Goal: Task Accomplishment & Management: Use online tool/utility

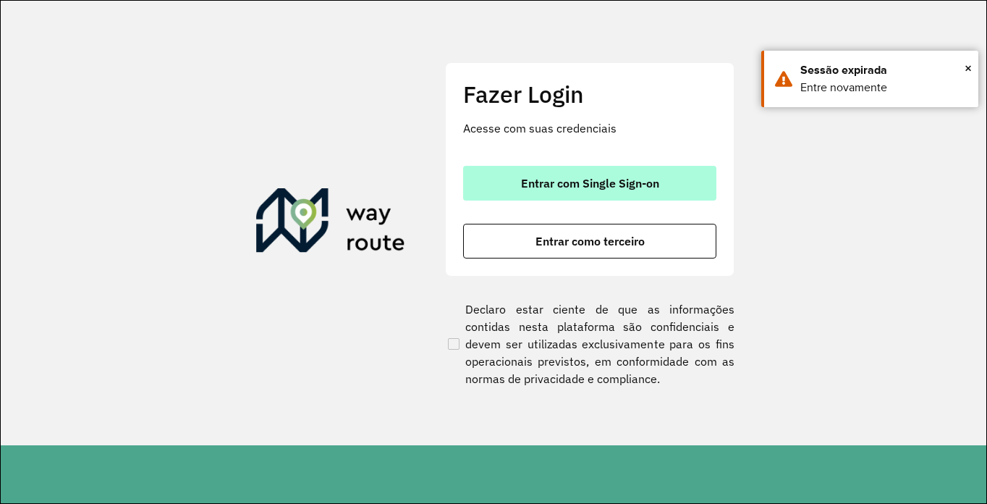
click at [505, 174] on button "Entrar com Single Sign-on" at bounding box center [589, 183] width 253 height 35
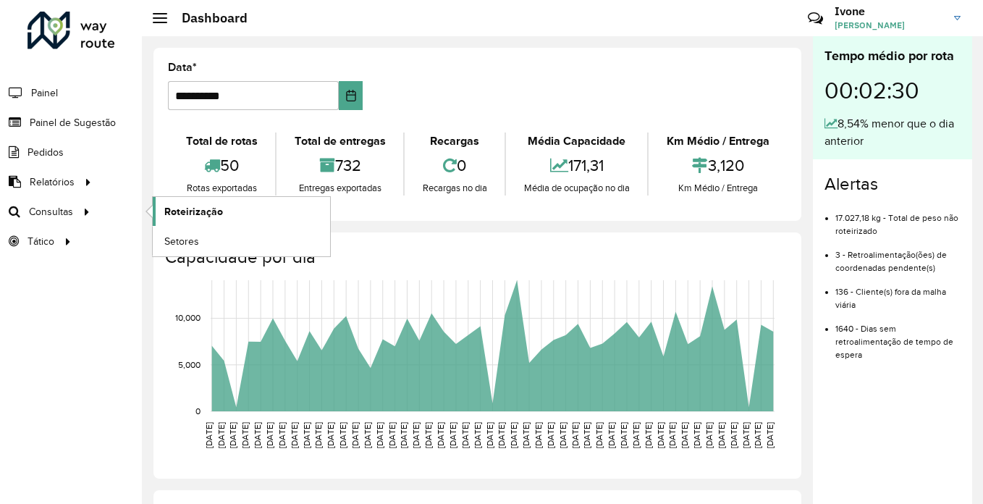
click at [253, 207] on link "Roteirização" at bounding box center [241, 211] width 177 height 29
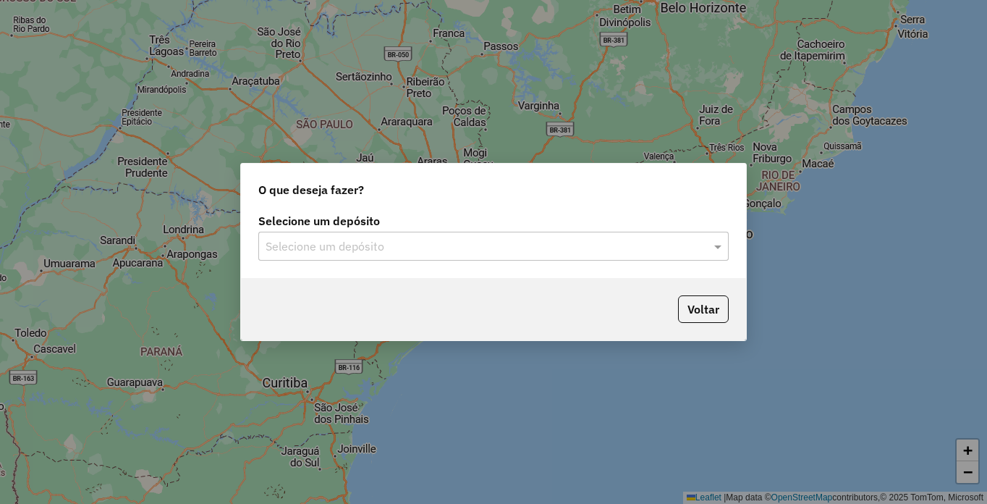
click at [311, 253] on input "text" at bounding box center [479, 246] width 427 height 17
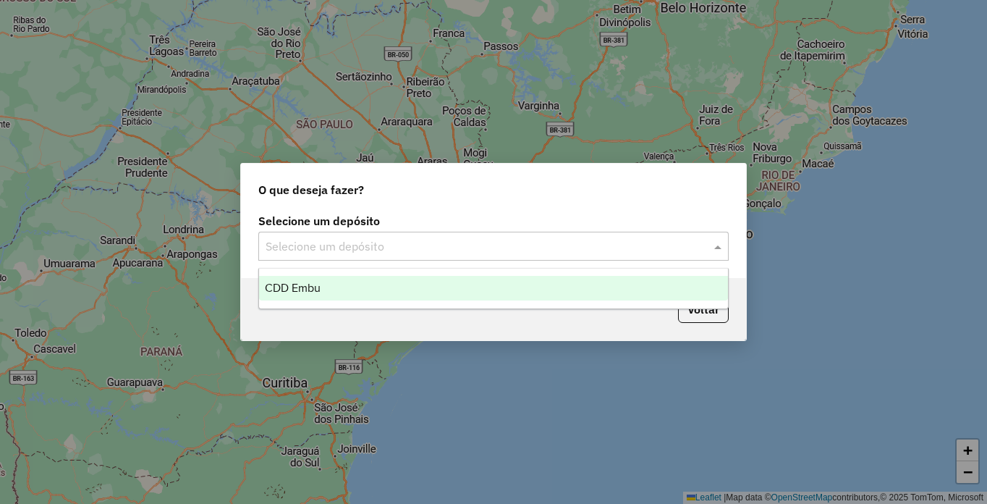
click at [303, 290] on span "CDD Embu" at bounding box center [293, 288] width 56 height 12
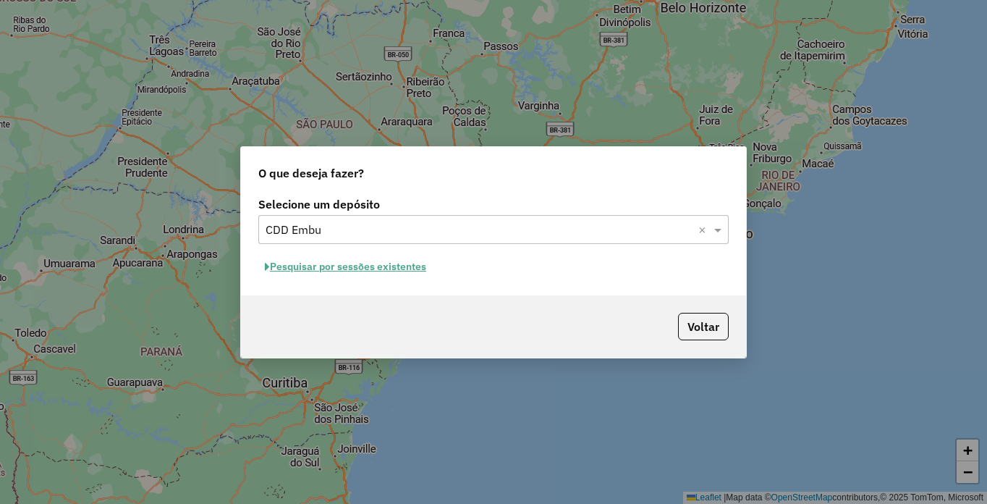
click at [308, 271] on button "Pesquisar por sessões existentes" at bounding box center [345, 266] width 174 height 22
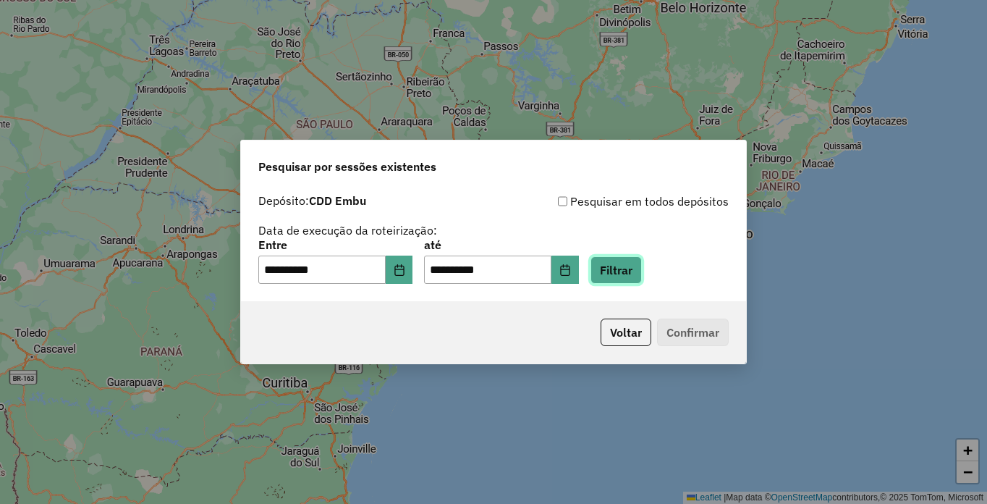
click at [642, 272] on button "Filtrar" at bounding box center [616, 270] width 51 height 28
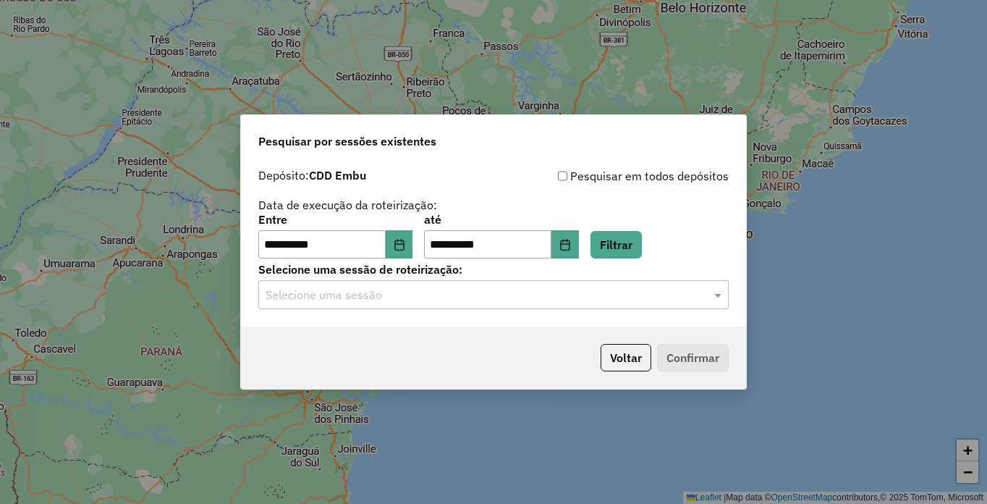
click at [305, 300] on input "text" at bounding box center [479, 295] width 427 height 17
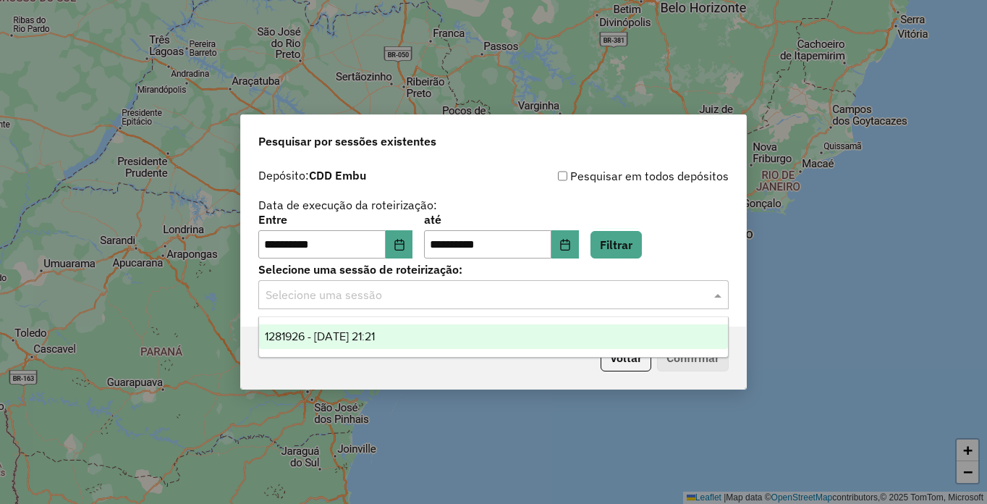
click at [311, 340] on span "1281926 - 24/09/2025 21:21" at bounding box center [320, 336] width 110 height 12
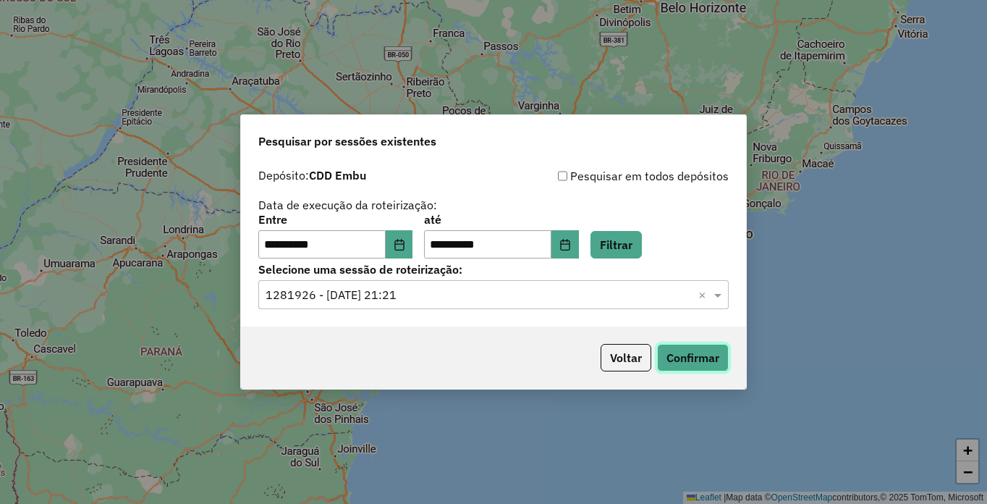
click at [693, 351] on button "Confirmar" at bounding box center [693, 358] width 72 height 28
click at [413, 232] on button "Choose Date" at bounding box center [400, 244] width 28 height 29
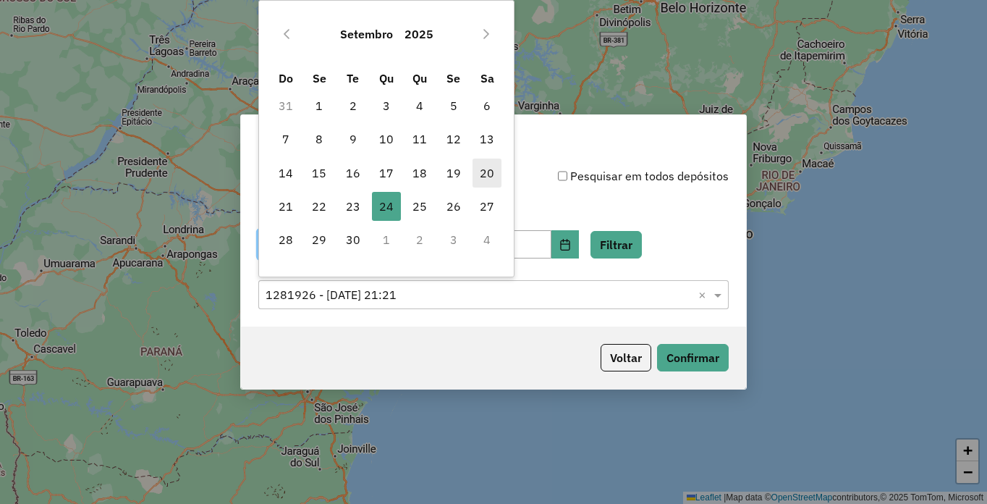
click at [483, 180] on span "20" at bounding box center [487, 173] width 29 height 29
type input "**********"
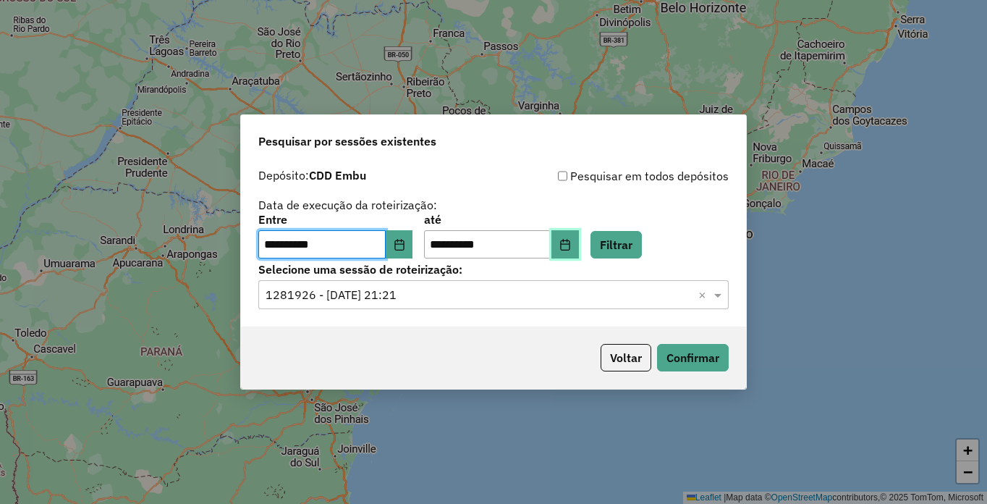
click at [571, 246] on icon "Choose Date" at bounding box center [565, 245] width 12 height 12
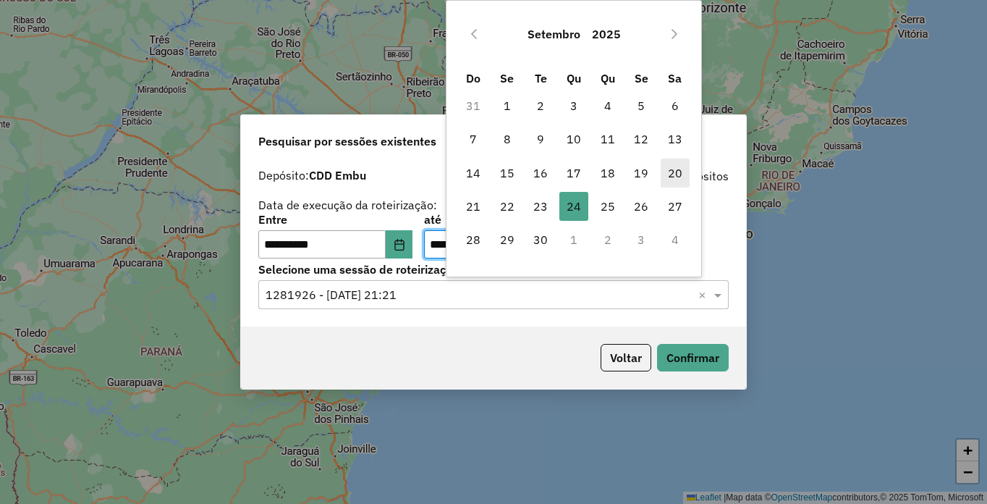
click at [670, 173] on span "20" at bounding box center [675, 173] width 29 height 29
type input "**********"
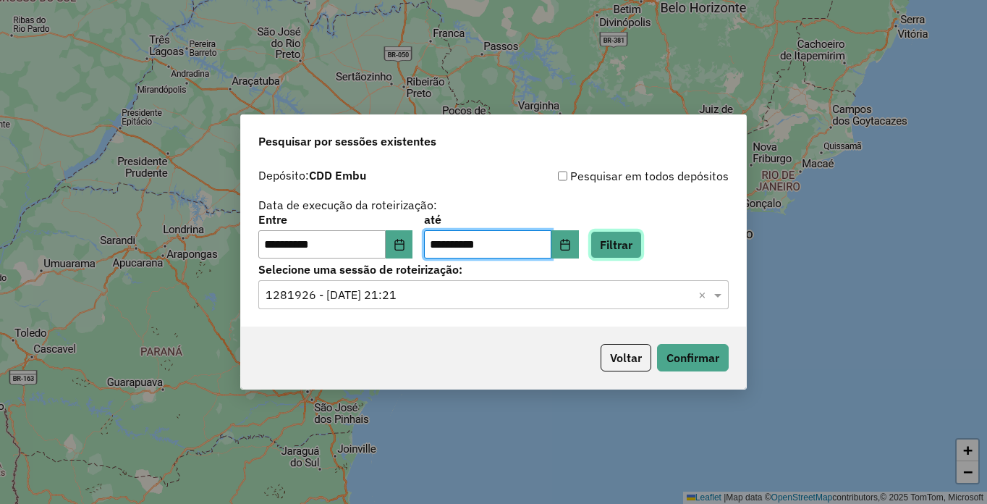
click at [642, 242] on button "Filtrar" at bounding box center [616, 245] width 51 height 28
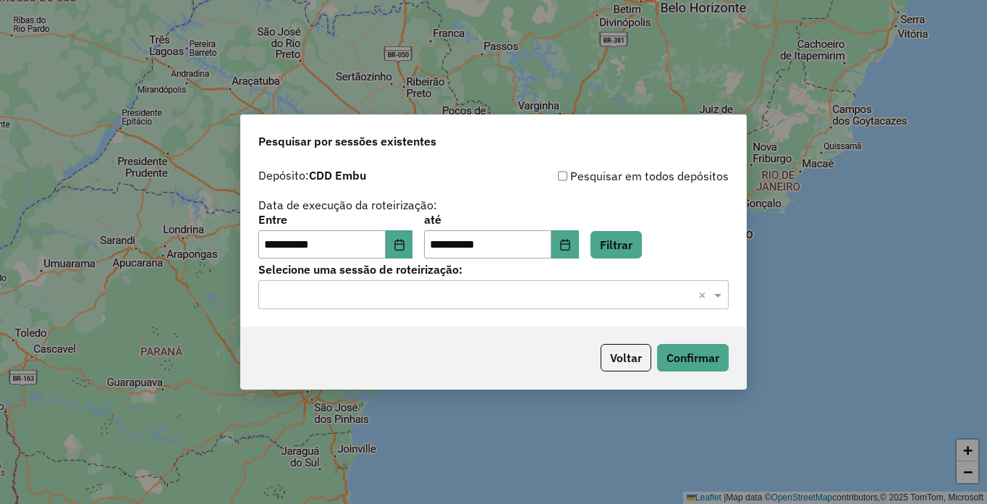
click at [316, 298] on input "text" at bounding box center [479, 295] width 427 height 17
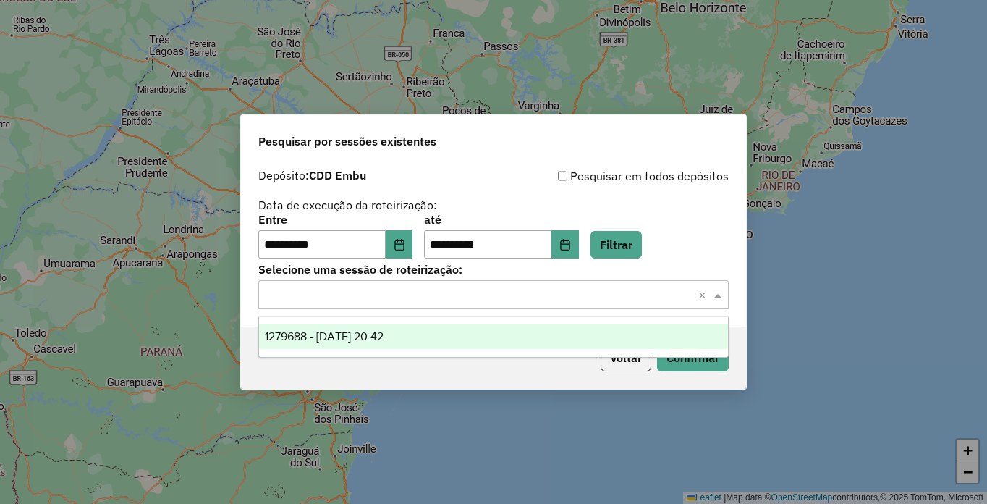
click at [309, 339] on span "1279688 - 20/09/2025 20:42" at bounding box center [324, 336] width 119 height 12
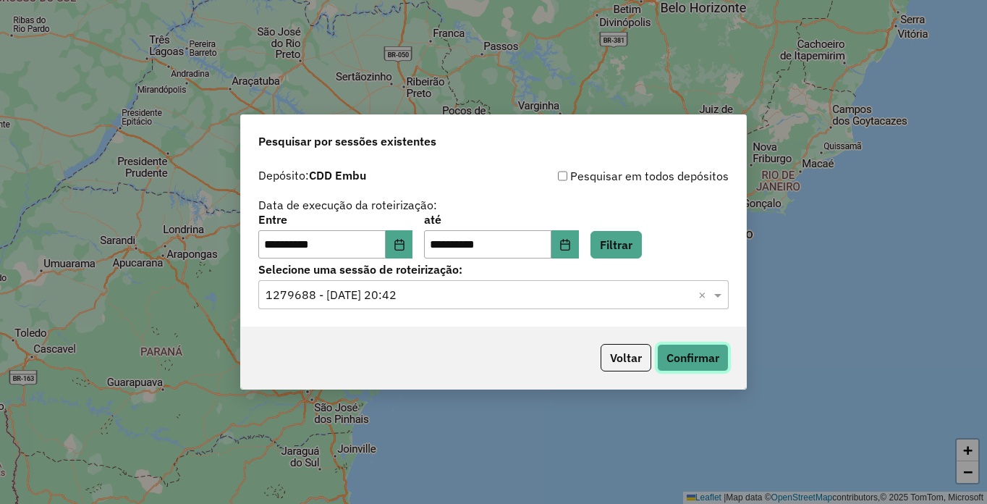
click at [687, 355] on button "Confirmar" at bounding box center [693, 358] width 72 height 28
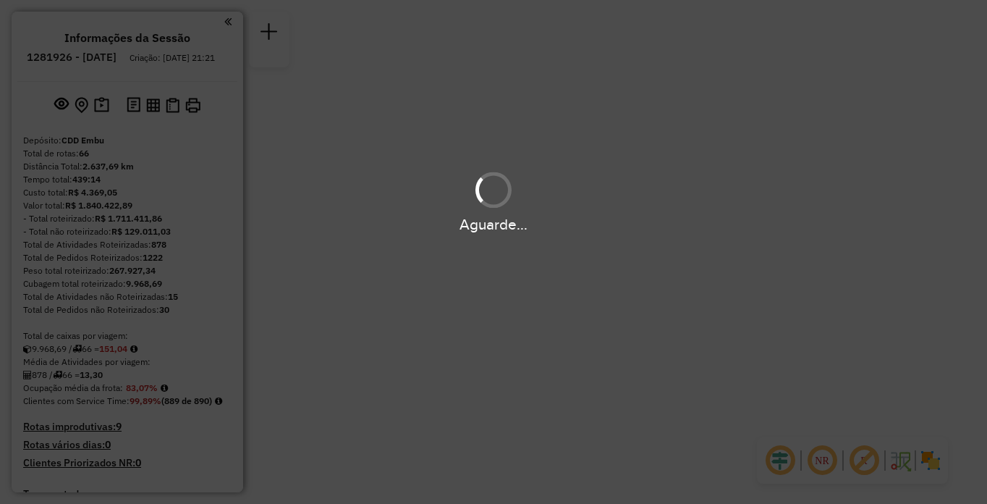
click at [869, 458] on em at bounding box center [864, 460] width 35 height 35
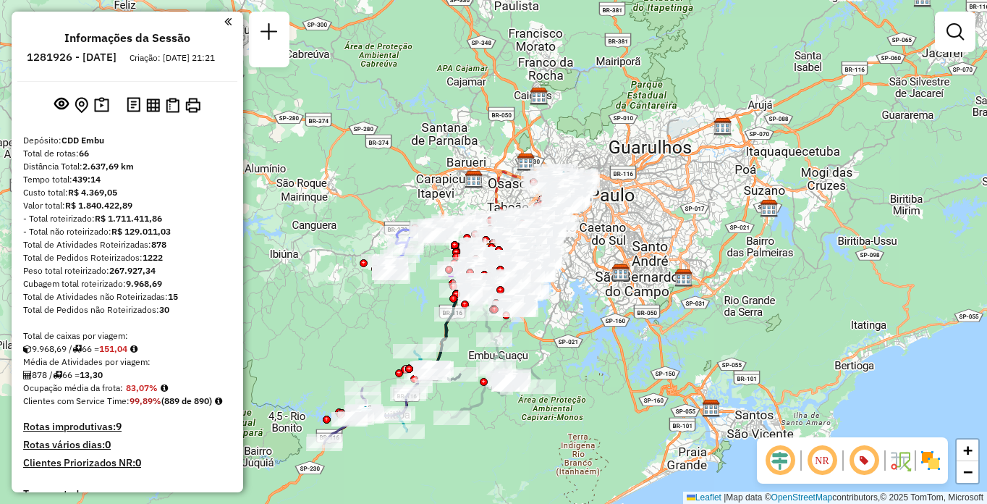
click at [824, 466] on em at bounding box center [822, 460] width 35 height 35
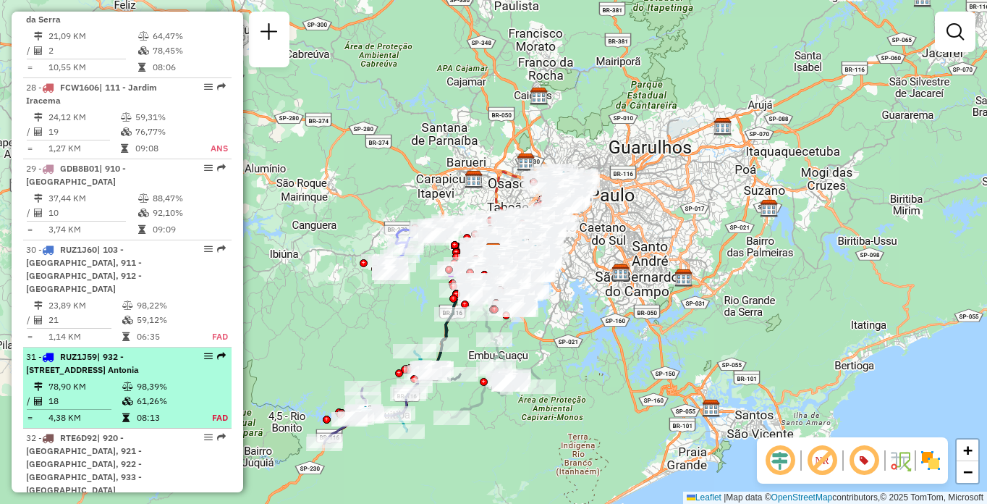
select select "**********"
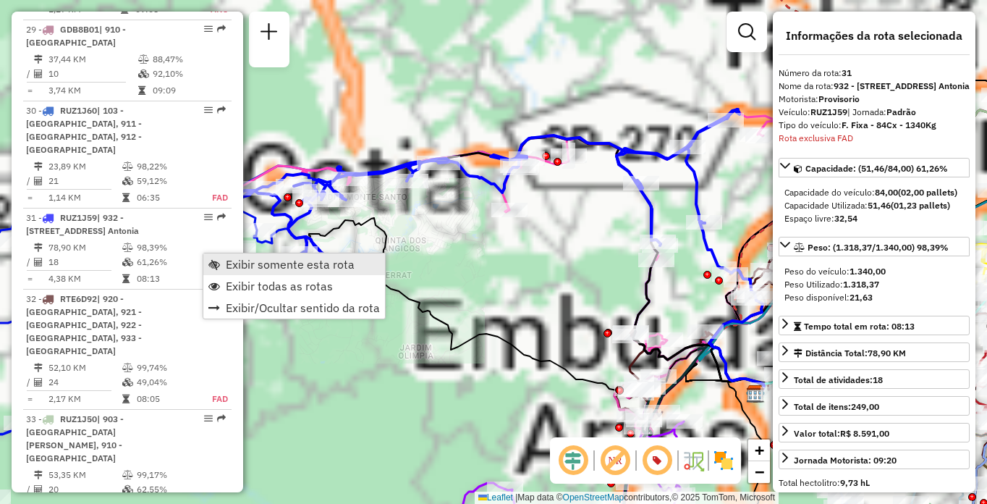
click at [236, 263] on span "Exibir somente esta rota" at bounding box center [290, 264] width 129 height 12
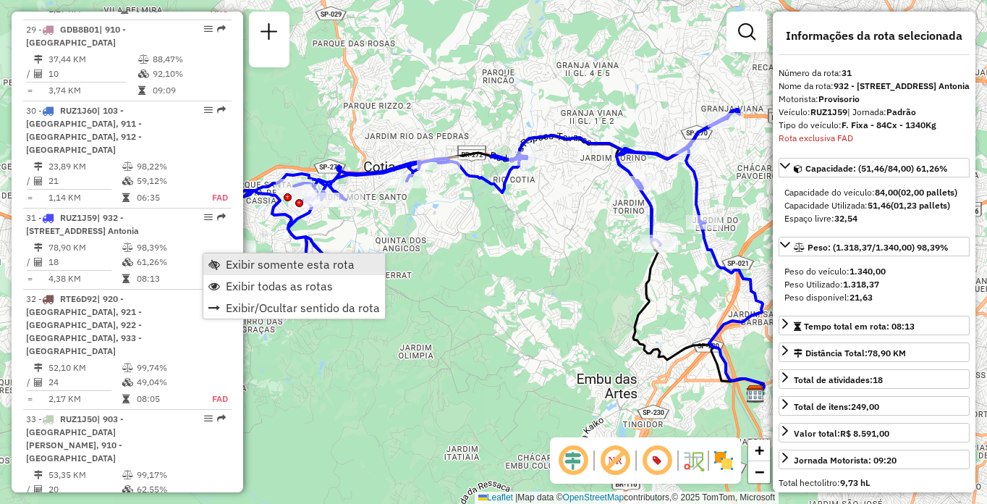
scroll to position [3064, 0]
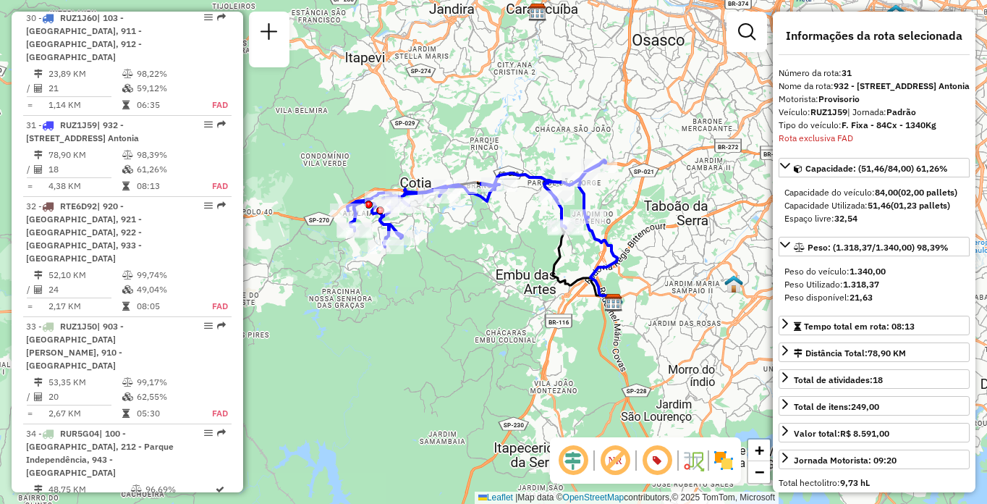
click at [719, 452] on img at bounding box center [723, 460] width 23 height 23
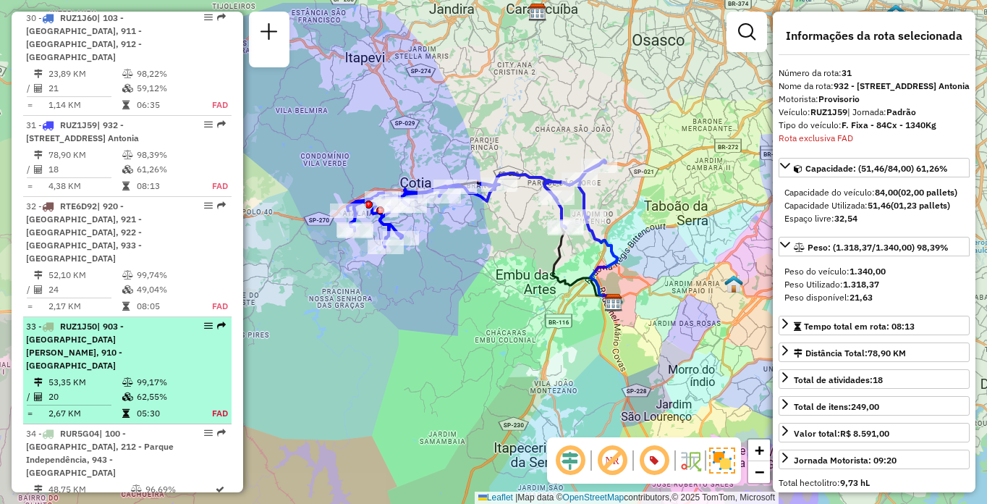
click at [96, 389] on td "20" at bounding box center [85, 396] width 74 height 14
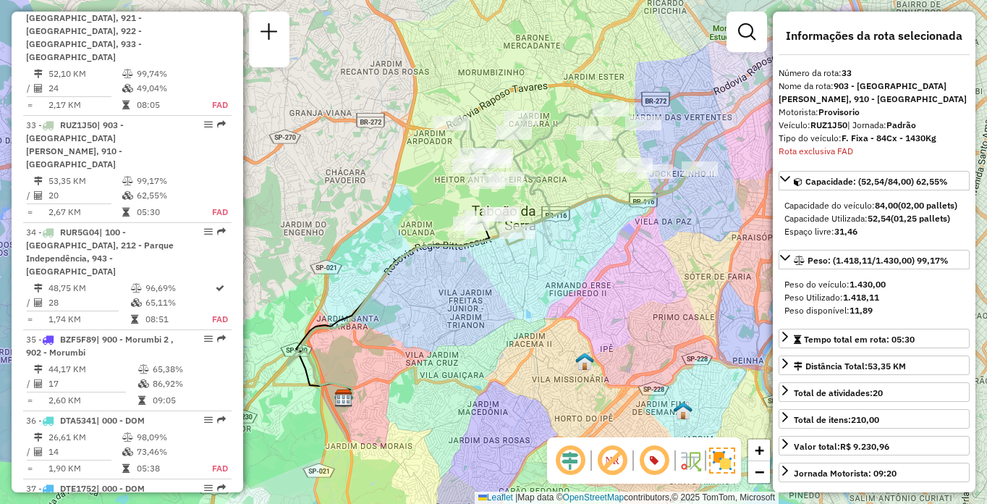
scroll to position [2739, 0]
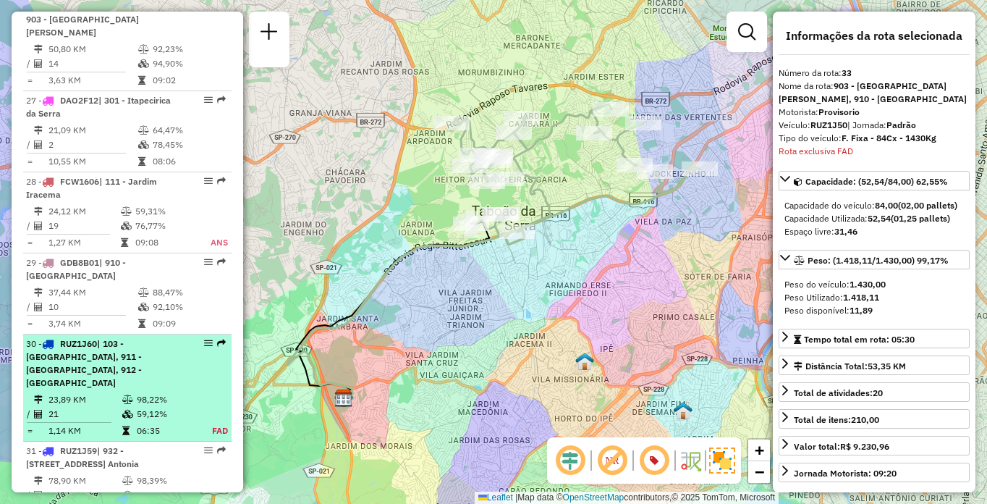
click at [96, 338] on span "| 103 - [GEOGRAPHIC_DATA], 911 - [GEOGRAPHIC_DATA], 912 - [GEOGRAPHIC_DATA]" at bounding box center [84, 363] width 116 height 50
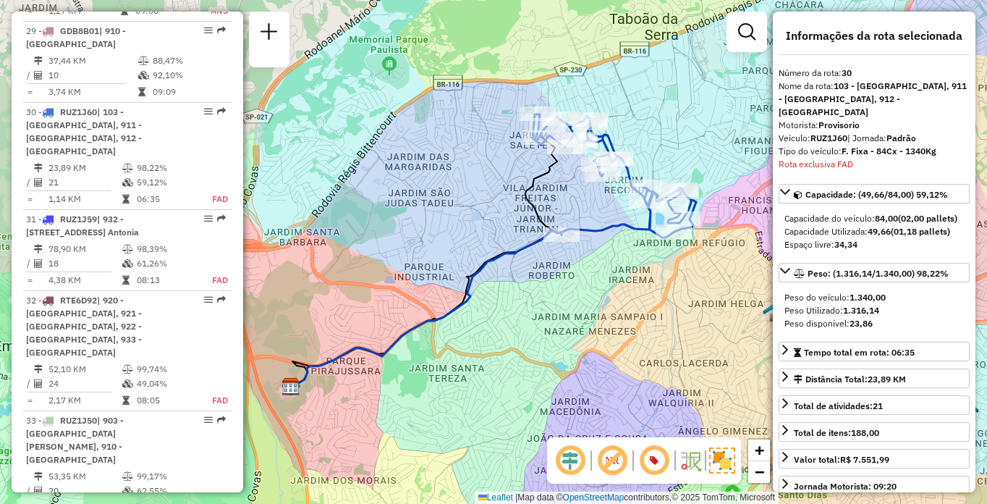
scroll to position [1280, 0]
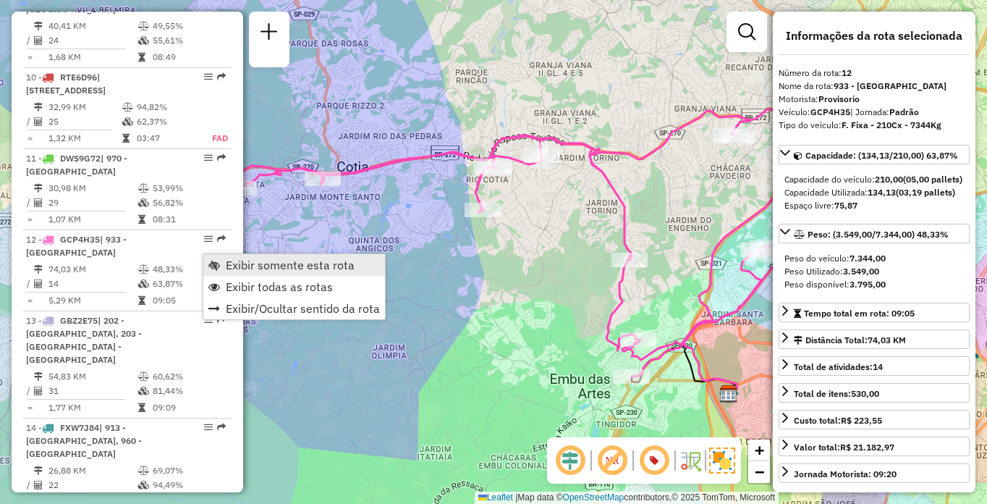
click at [237, 261] on span "Exibir somente esta rota" at bounding box center [290, 265] width 129 height 12
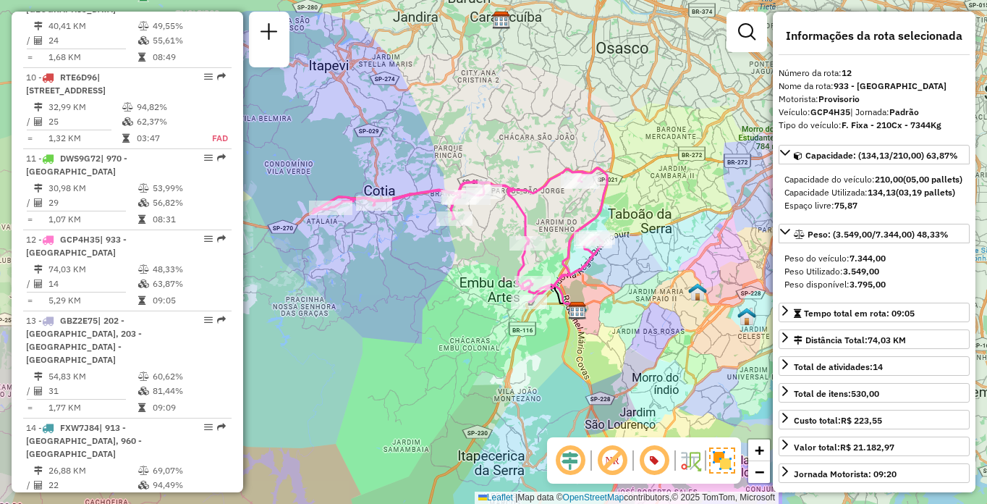
scroll to position [2090, 0]
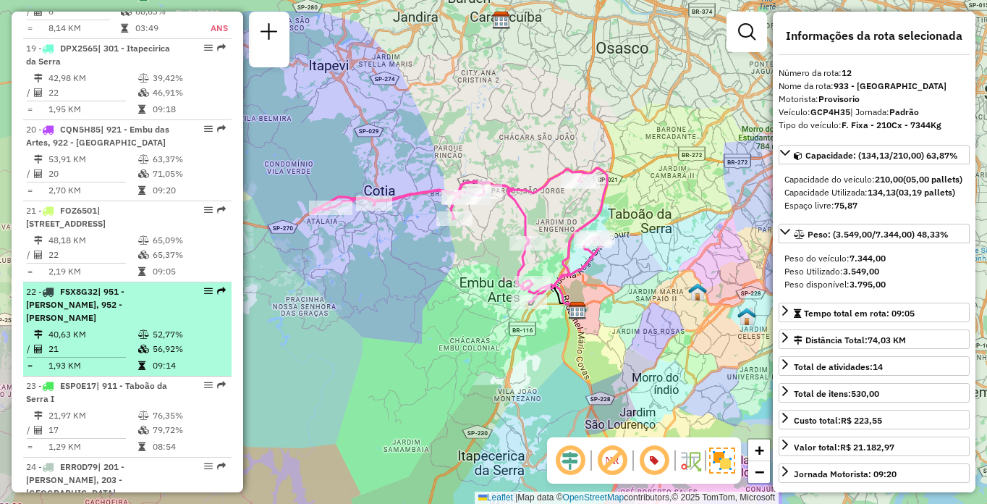
click at [96, 342] on td "21" at bounding box center [93, 349] width 90 height 14
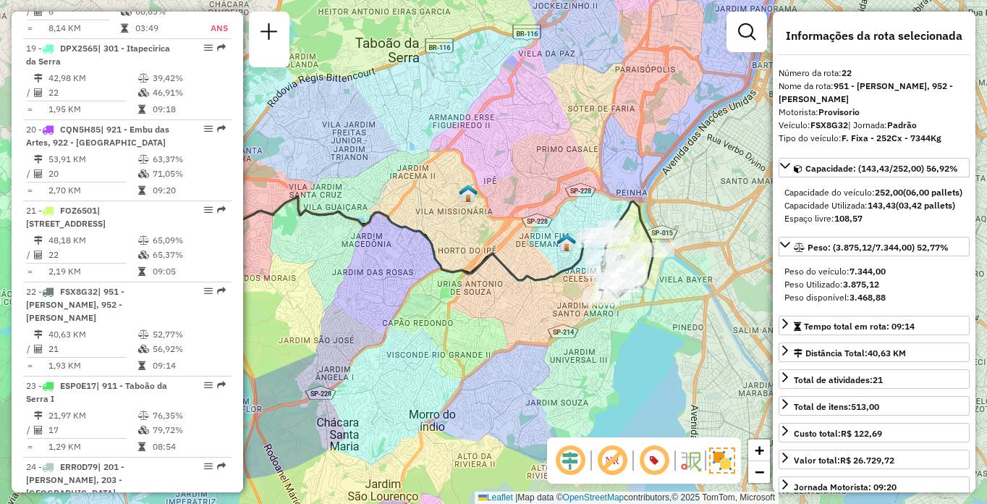
scroll to position [524, 0]
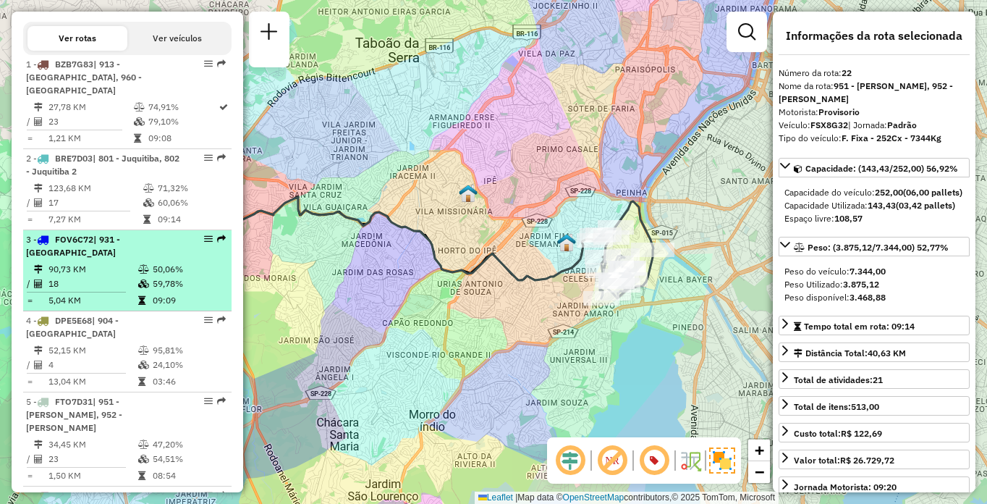
click at [105, 276] on td "90,73 KM" at bounding box center [93, 269] width 90 height 14
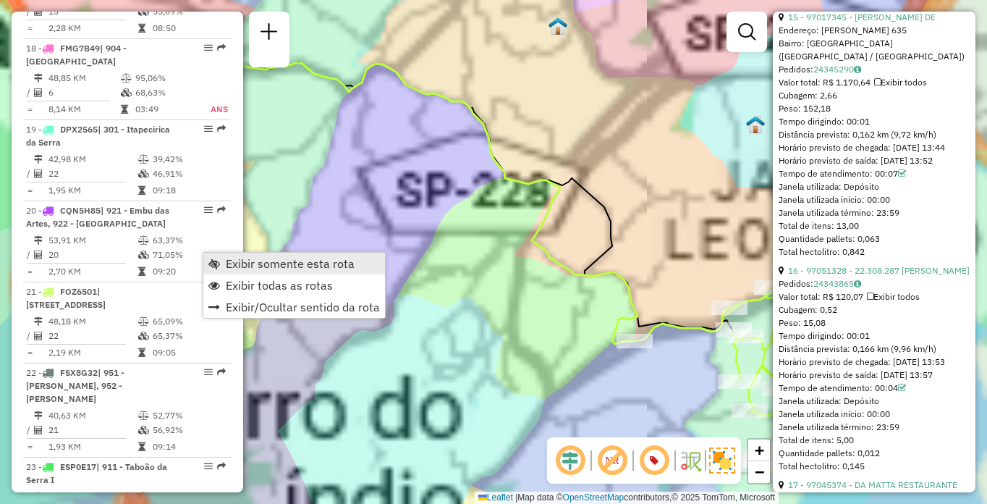
scroll to position [4191, 0]
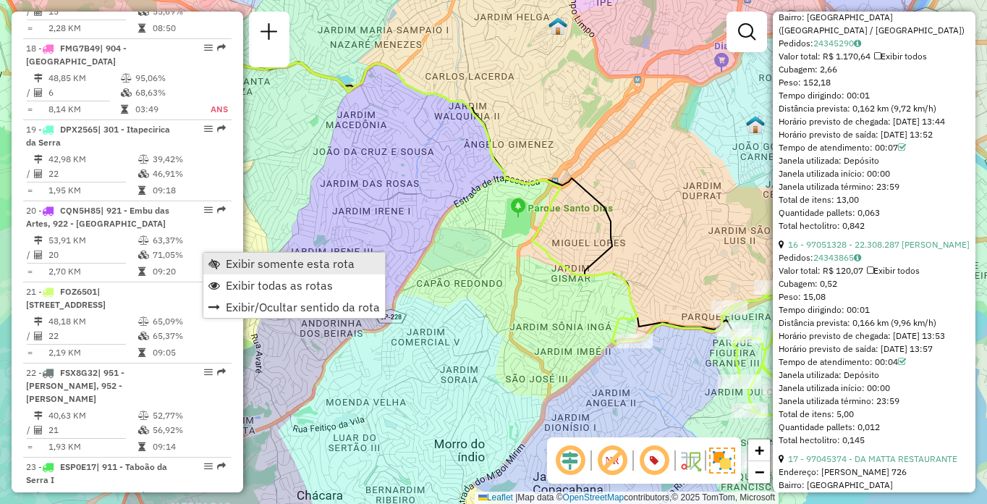
click at [232, 263] on span "Exibir somente esta rota" at bounding box center [290, 264] width 129 height 12
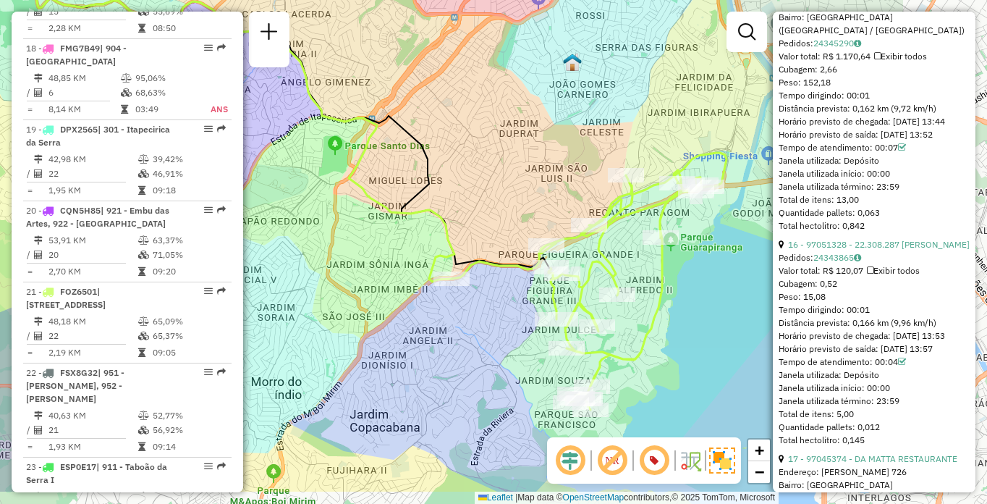
drag, startPoint x: 588, startPoint y: 284, endPoint x: 405, endPoint y: 221, distance: 193.4
click at [405, 221] on icon at bounding box center [174, 127] width 560 height 310
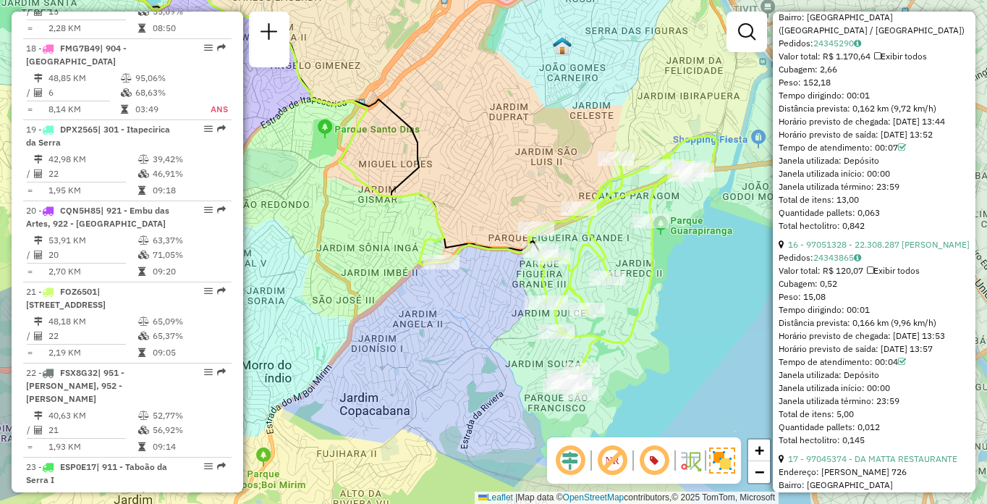
drag, startPoint x: 441, startPoint y: 353, endPoint x: 430, endPoint y: 336, distance: 20.5
click at [430, 336] on div "Janela de atendimento Grade de atendimento Capacidade Transportadoras Veículos …" at bounding box center [493, 252] width 987 height 504
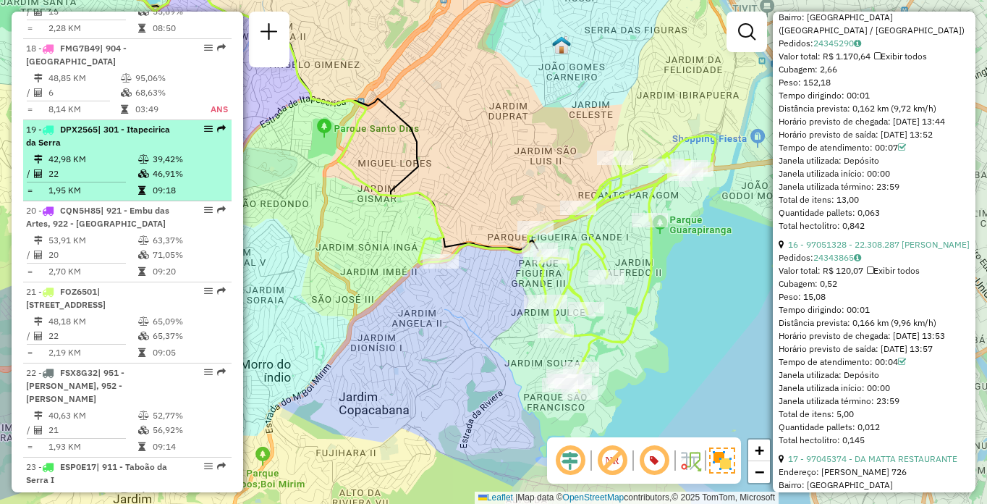
click at [164, 123] on div "19 - DPX2565 | 301 - Itapecirica da Serra" at bounding box center [102, 136] width 153 height 26
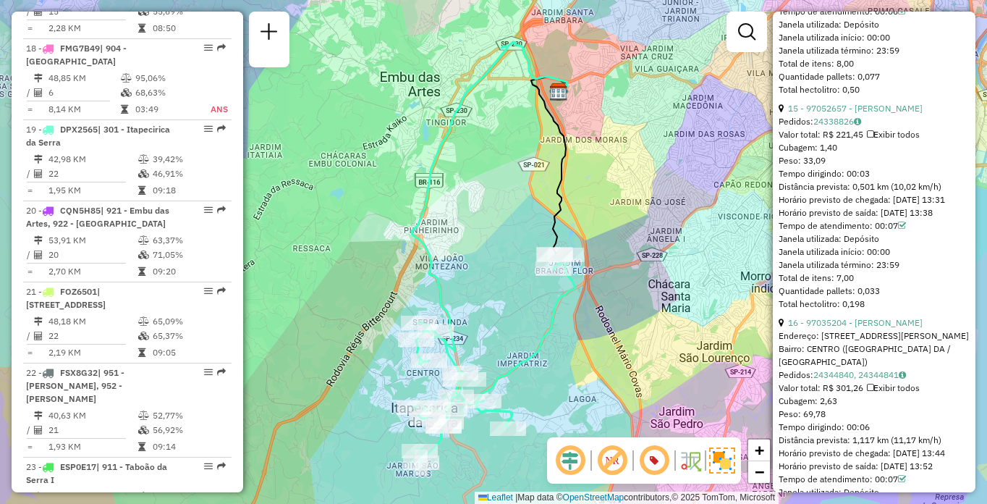
scroll to position [1361, 0]
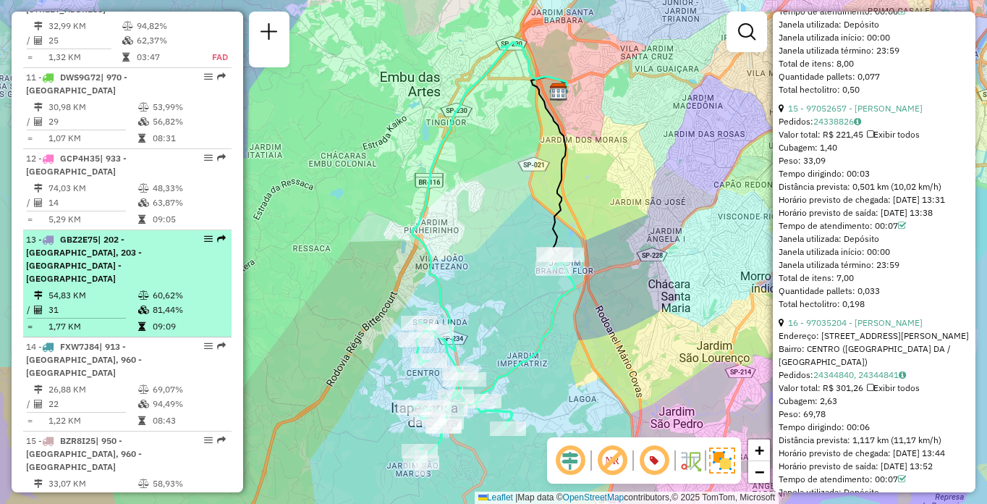
click at [119, 288] on td "54,83 KM" at bounding box center [93, 295] width 90 height 14
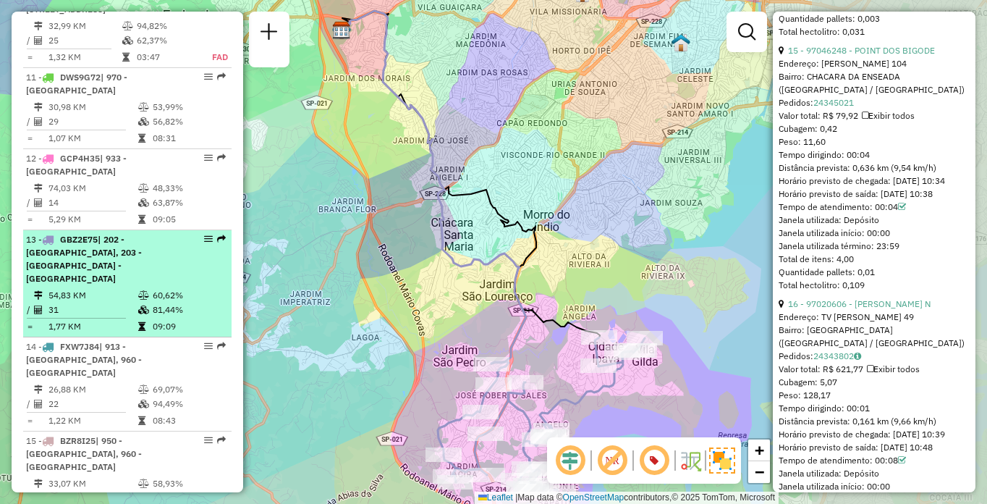
scroll to position [4178, 0]
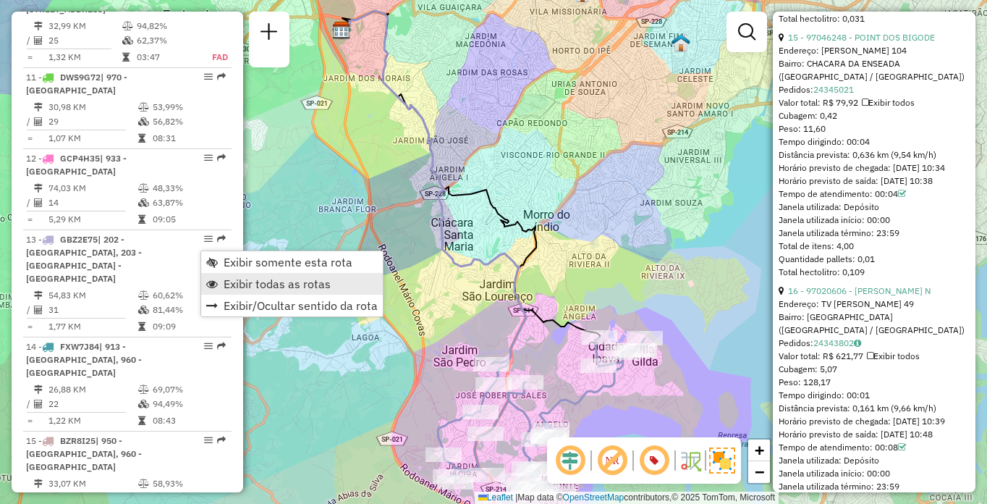
click at [243, 285] on span "Exibir todas as rotas" at bounding box center [277, 284] width 107 height 12
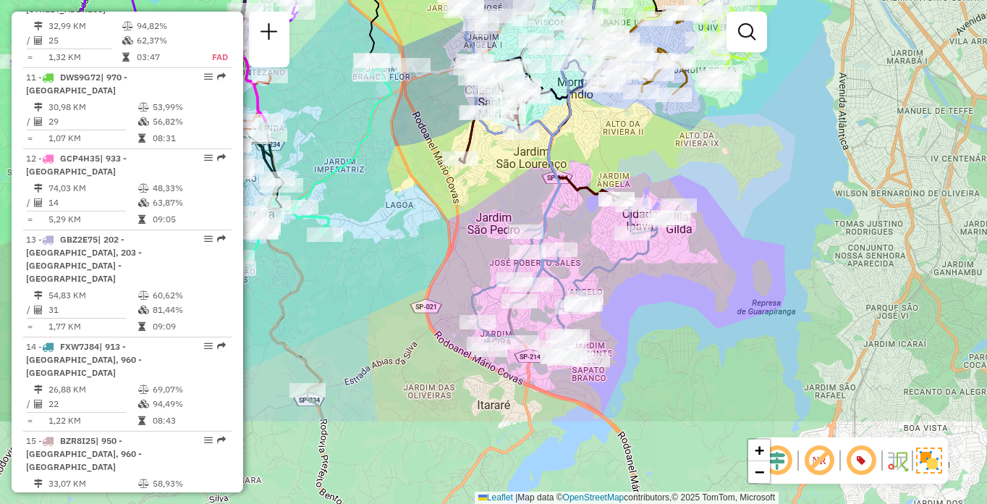
drag, startPoint x: 373, startPoint y: 398, endPoint x: 410, endPoint y: 266, distance: 137.7
click at [410, 266] on div "Janela de atendimento Grade de atendimento Capacidade Transportadoras Veículos …" at bounding box center [493, 252] width 987 height 504
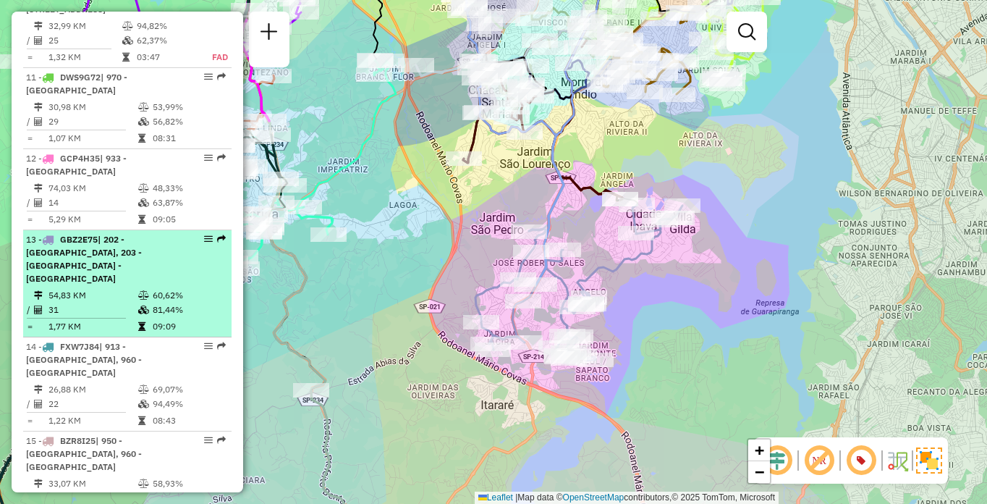
select select "**********"
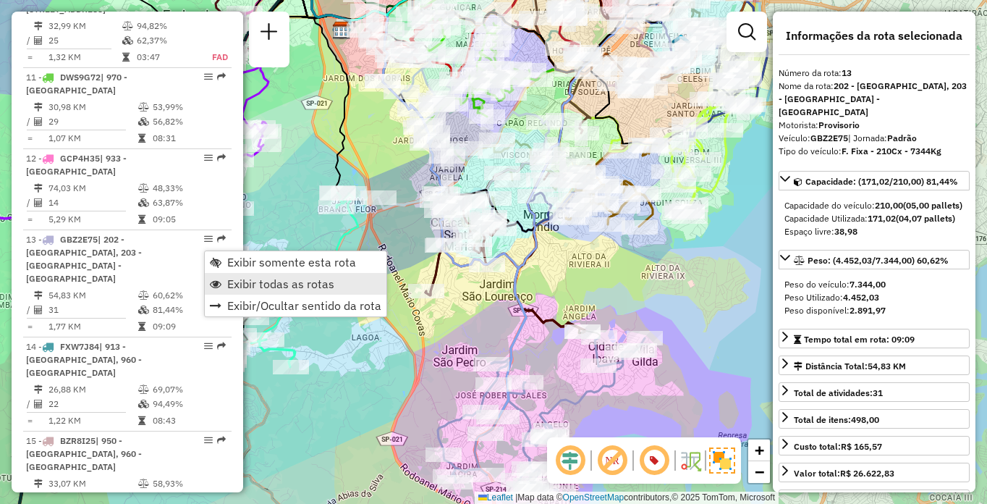
click at [232, 288] on span "Exibir todas as rotas" at bounding box center [280, 284] width 107 height 12
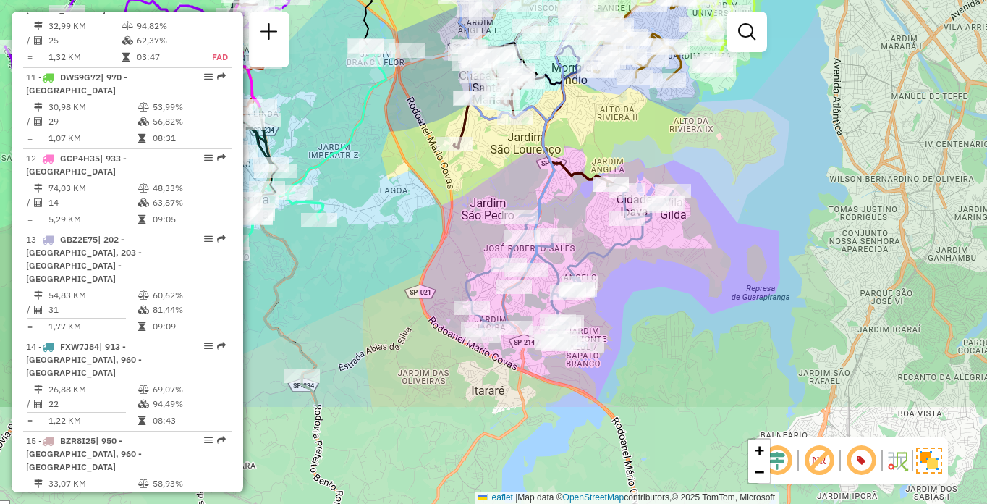
drag, startPoint x: 381, startPoint y: 434, endPoint x: 410, endPoint y: 284, distance: 152.7
click at [410, 284] on div "Janela de atendimento Grade de atendimento Capacidade Transportadoras Veículos …" at bounding box center [493, 252] width 987 height 504
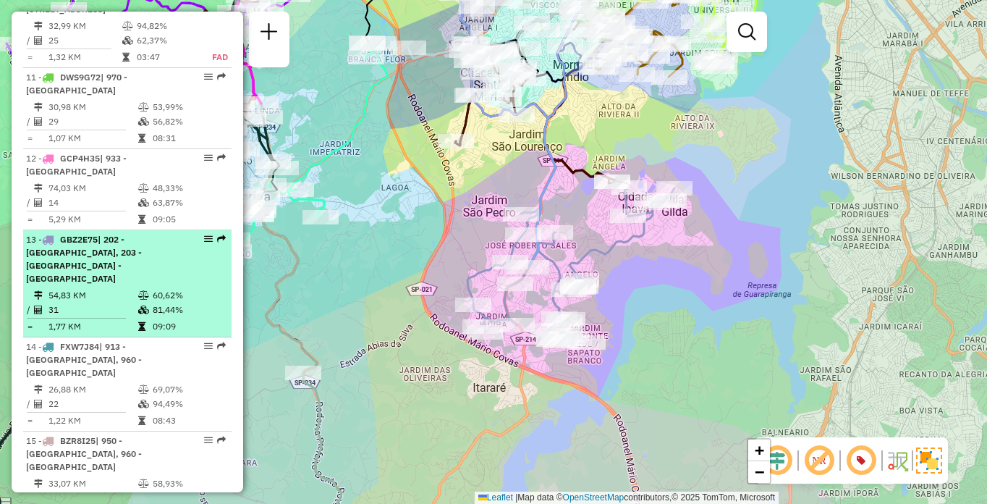
click at [130, 270] on span "| 202 - [GEOGRAPHIC_DATA], 203 - [GEOGRAPHIC_DATA] - [GEOGRAPHIC_DATA]" at bounding box center [84, 259] width 116 height 50
select select "**********"
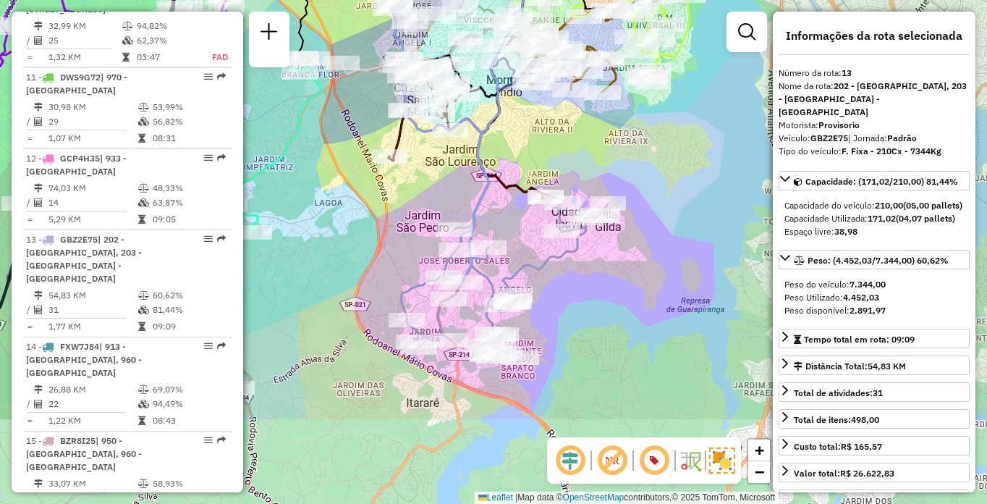
drag, startPoint x: 428, startPoint y: 331, endPoint x: 392, endPoint y: 197, distance: 139.6
click at [392, 197] on div "Janela de atendimento Grade de atendimento Capacidade Transportadoras Veículos …" at bounding box center [493, 252] width 987 height 504
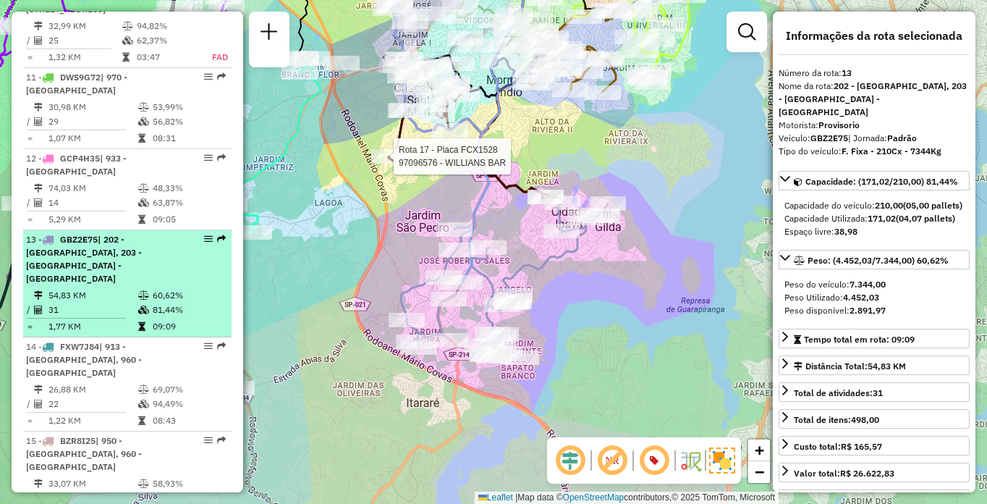
click at [152, 288] on td "60,62%" at bounding box center [188, 295] width 73 height 14
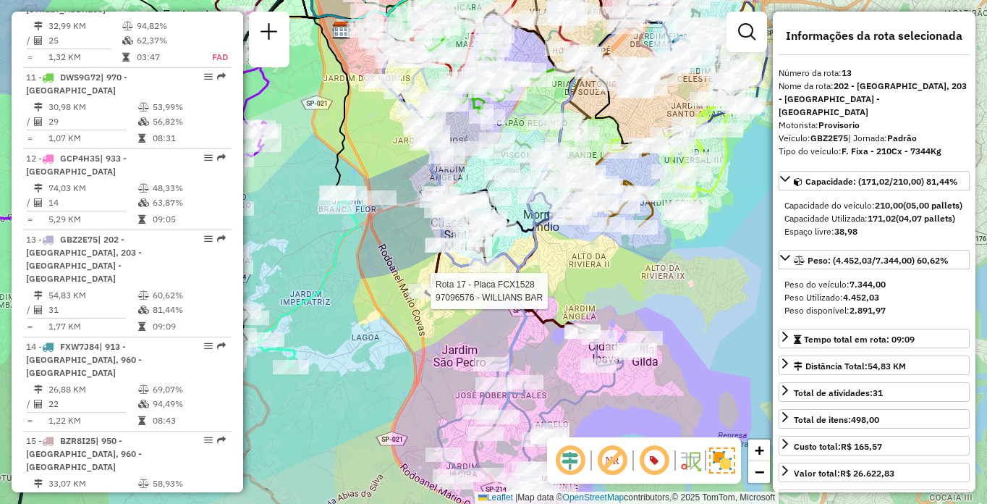
scroll to position [2252, 0]
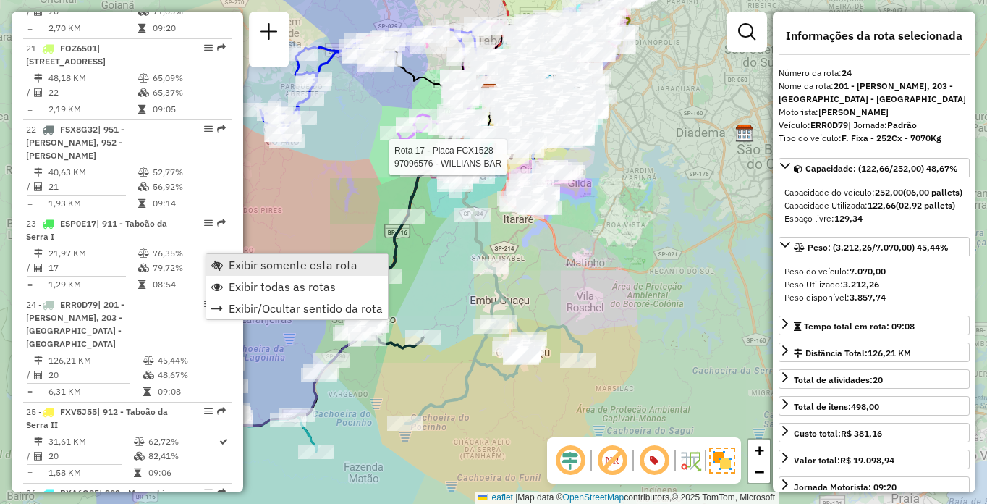
click at [227, 258] on link "Exibir somente esta rota" at bounding box center [297, 265] width 182 height 22
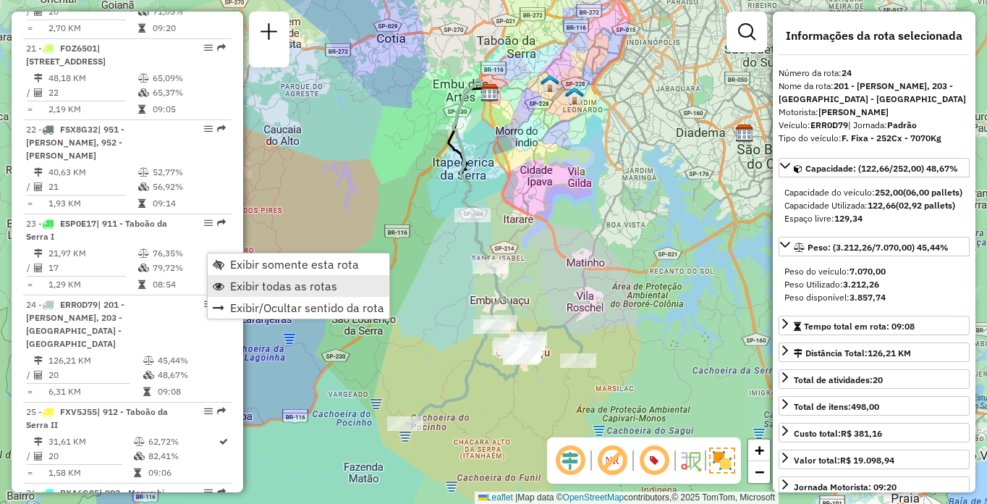
click at [259, 287] on span "Exibir todas as rotas" at bounding box center [283, 286] width 107 height 12
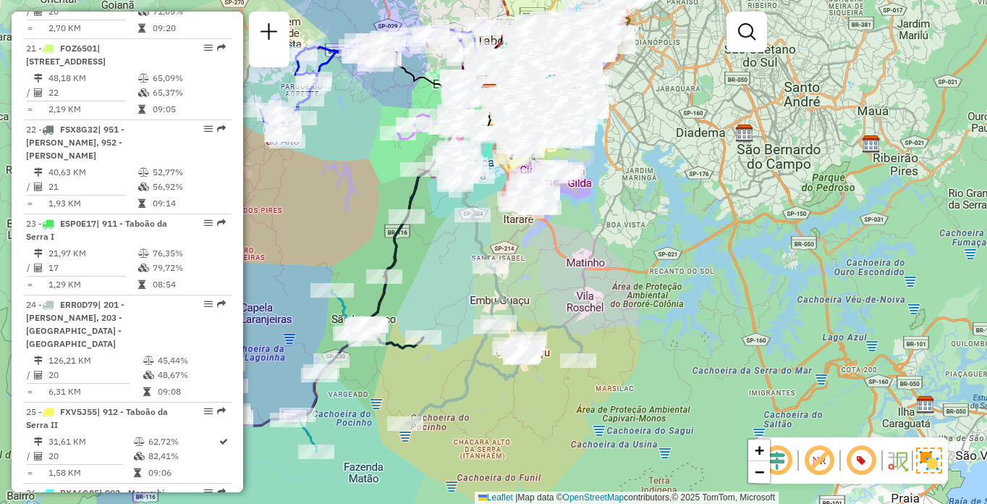
scroll to position [1928, 0]
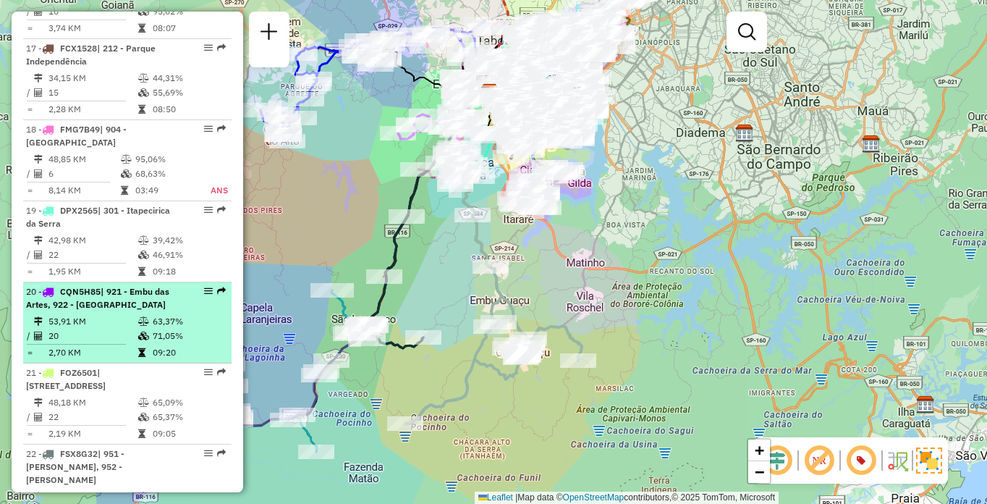
select select "**********"
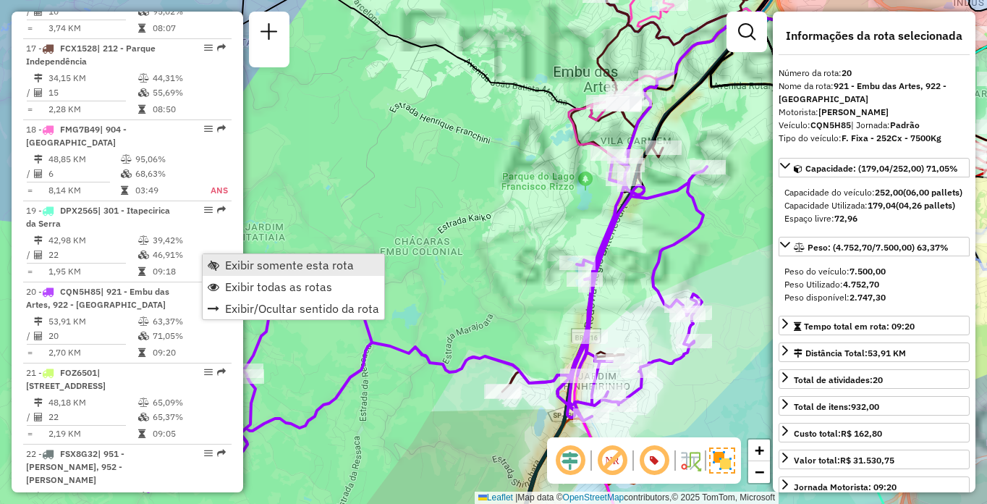
click at [241, 261] on span "Exibir somente esta rota" at bounding box center [289, 265] width 129 height 12
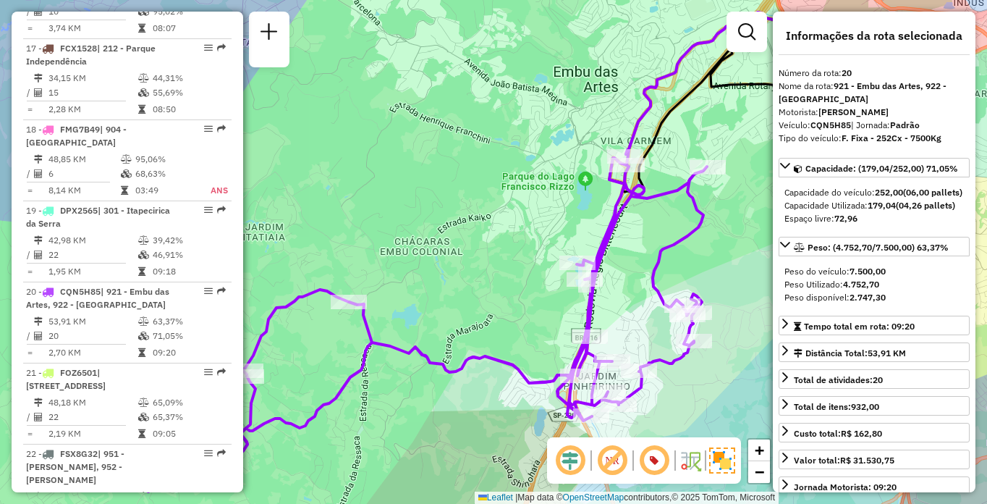
scroll to position [362, 0]
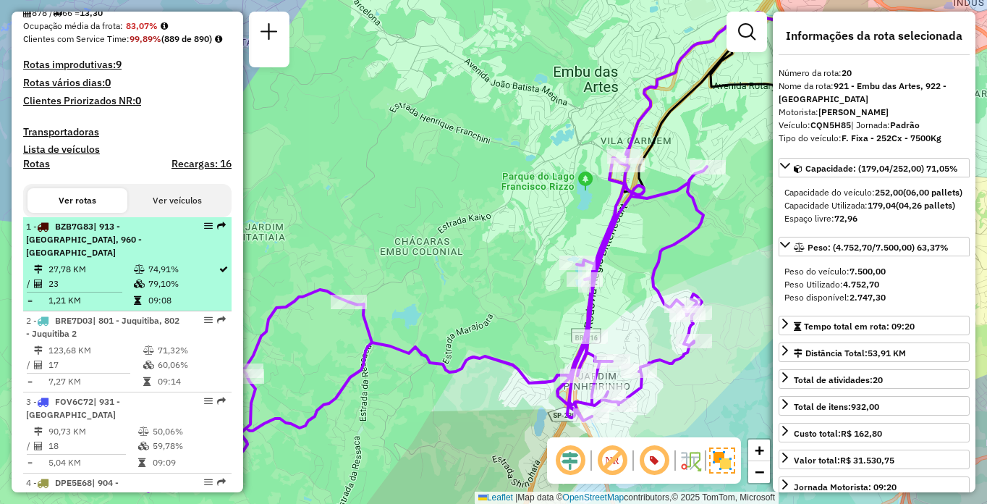
click at [134, 274] on icon at bounding box center [139, 269] width 11 height 9
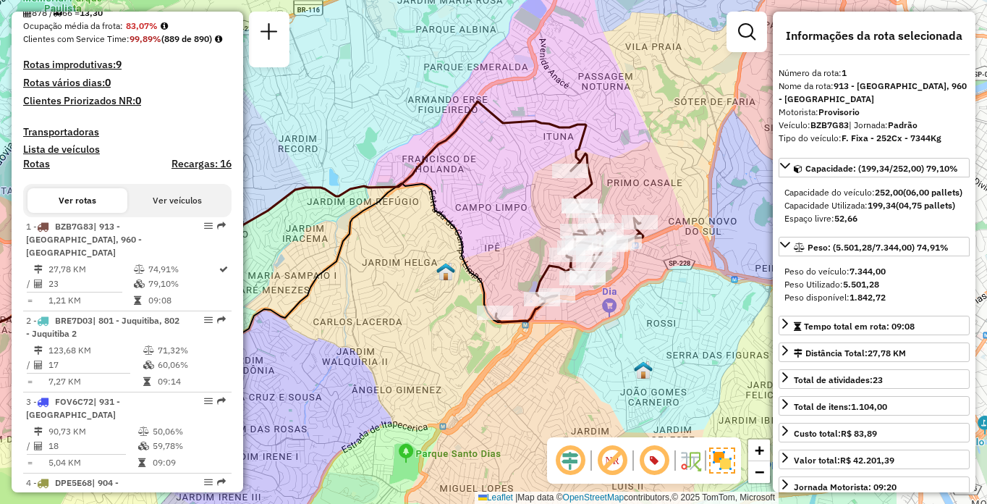
drag, startPoint x: 650, startPoint y: 229, endPoint x: 462, endPoint y: 202, distance: 190.1
click at [462, 202] on div "Janela de atendimento Grade de atendimento Capacidade Transportadoras Veículos …" at bounding box center [493, 252] width 987 height 504
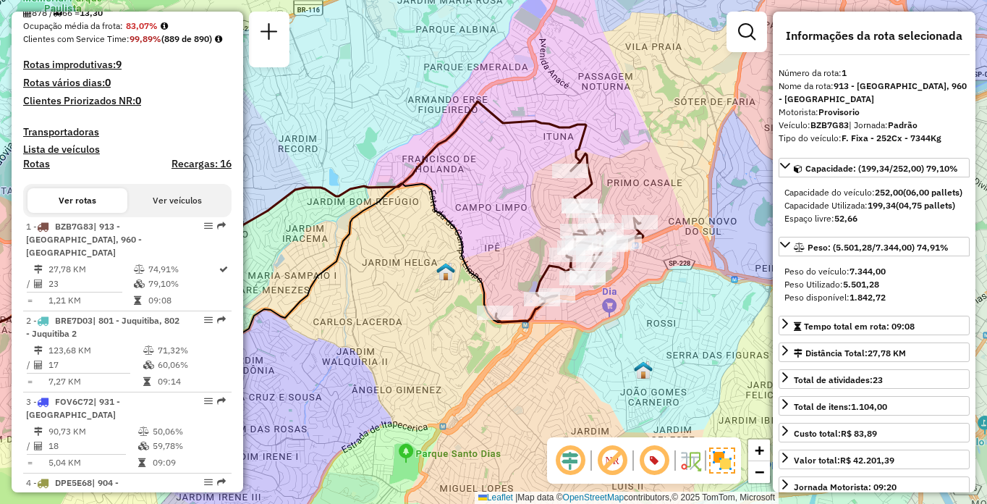
scroll to position [686, 0]
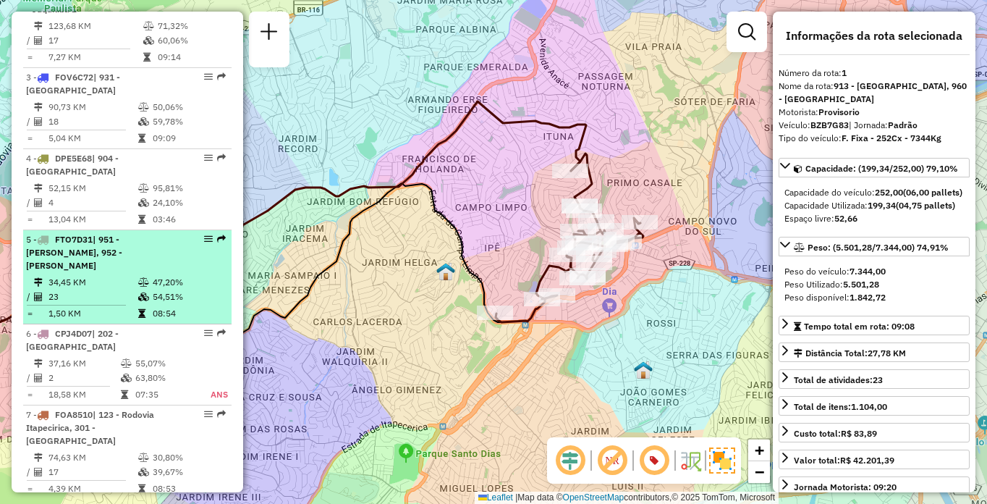
click at [110, 300] on td "23" at bounding box center [93, 297] width 90 height 14
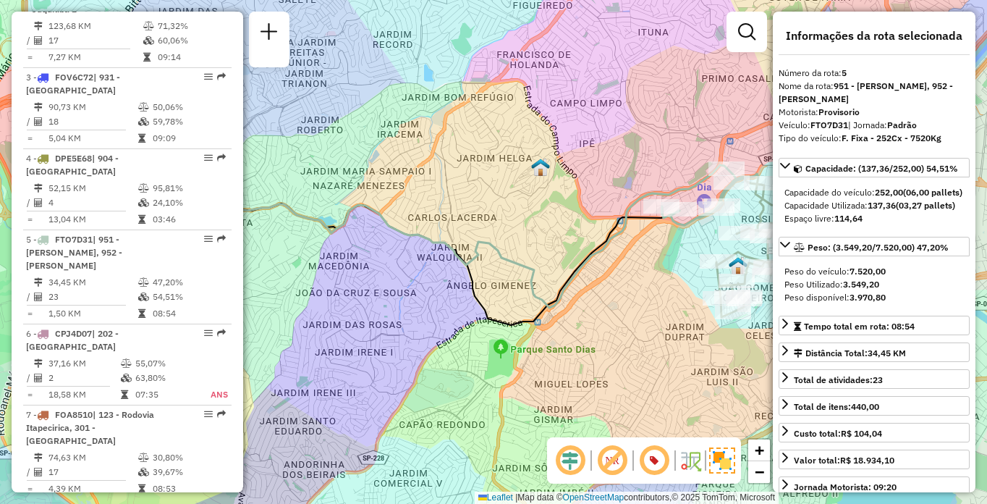
drag, startPoint x: 534, startPoint y: 253, endPoint x: 460, endPoint y: 248, distance: 74.8
click at [460, 246] on icon at bounding box center [393, 236] width 667 height 143
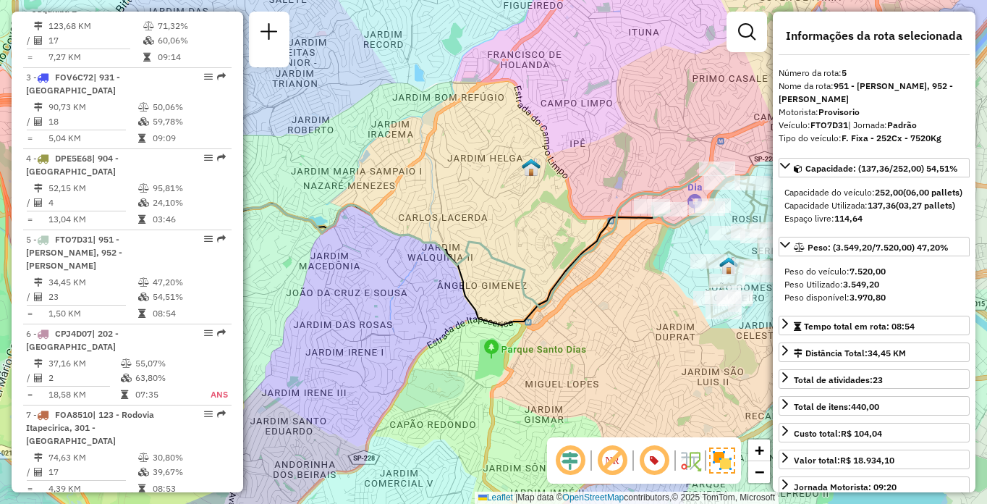
scroll to position [1523, 0]
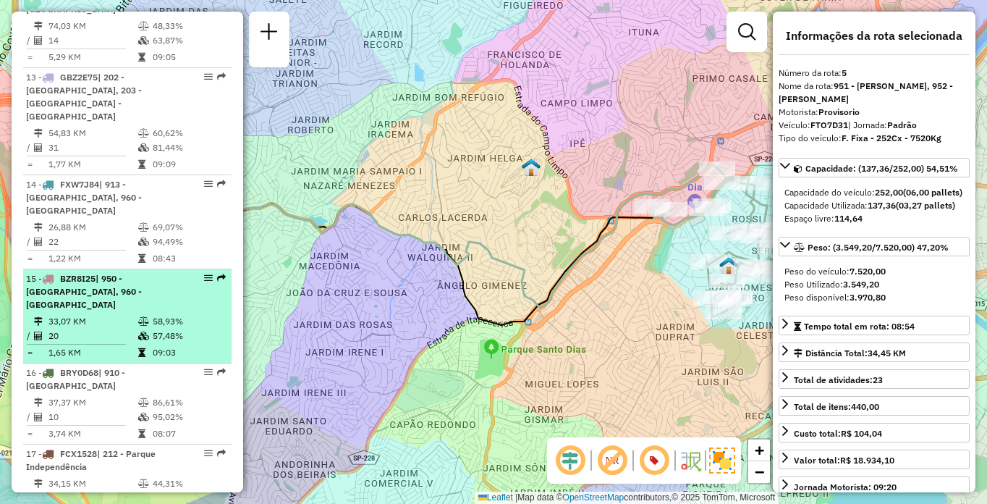
click at [126, 329] on td "20" at bounding box center [93, 336] width 90 height 14
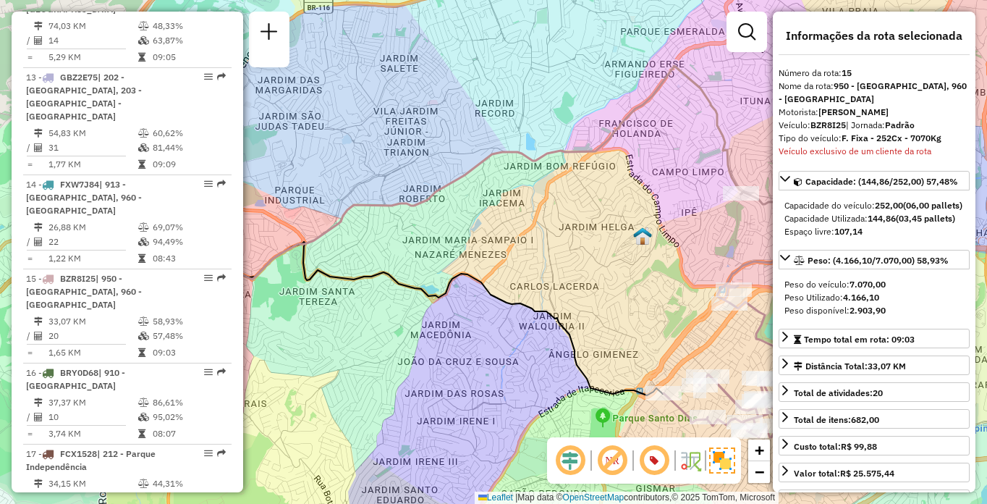
scroll to position [2090, 0]
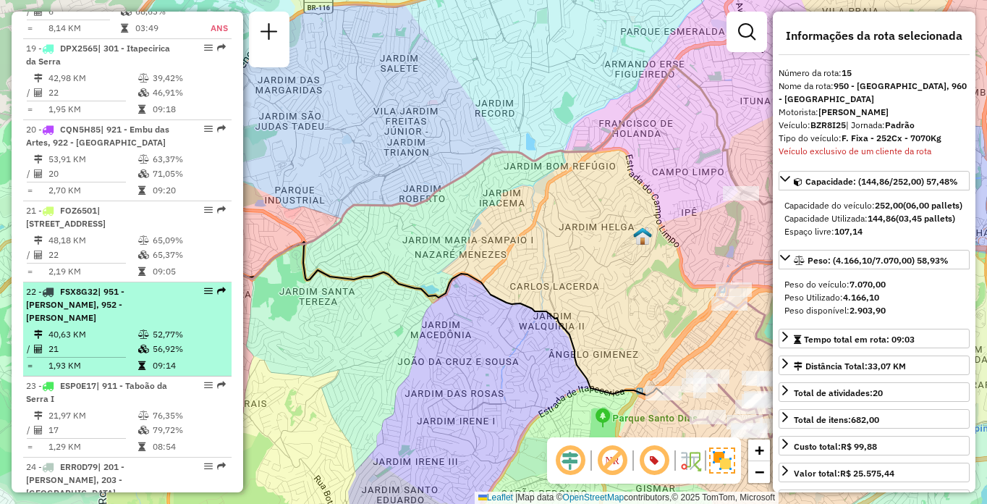
click at [124, 286] on span "| 951 - [PERSON_NAME], 952 - [PERSON_NAME]" at bounding box center [75, 304] width 98 height 37
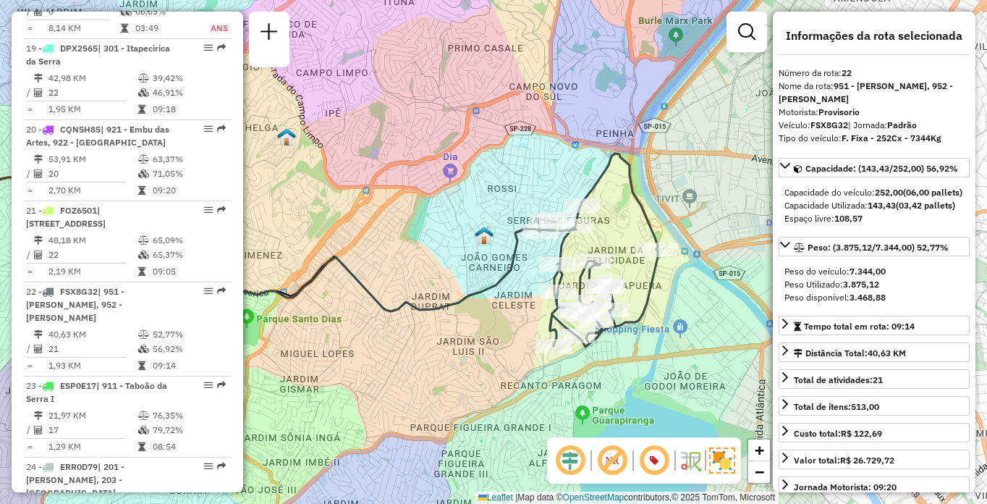
drag, startPoint x: 706, startPoint y: 240, endPoint x: 444, endPoint y: 233, distance: 262.1
click at [444, 233] on div "Janela de atendimento Grade de atendimento Capacidade Transportadoras Veículos …" at bounding box center [493, 252] width 987 height 504
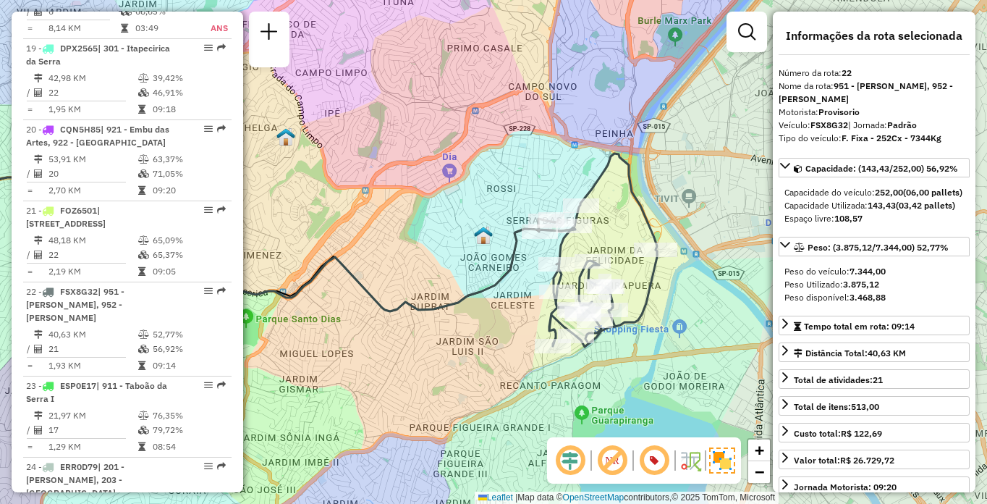
scroll to position [1023, 0]
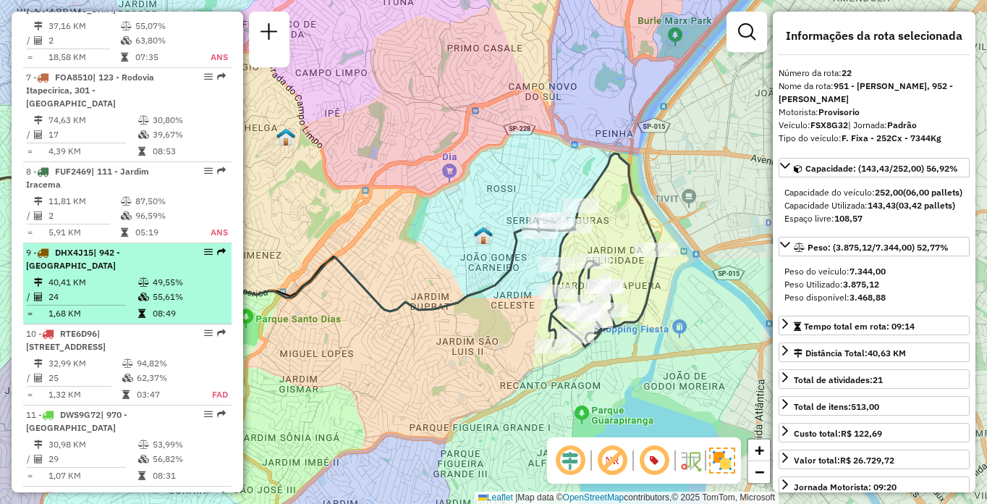
click at [115, 272] on li "9 - DHX4J15 | 942 - [GEOGRAPHIC_DATA] 40,41 KM 49,55% / 24 55,61% = 1,68 KM 08:…" at bounding box center [127, 283] width 208 height 81
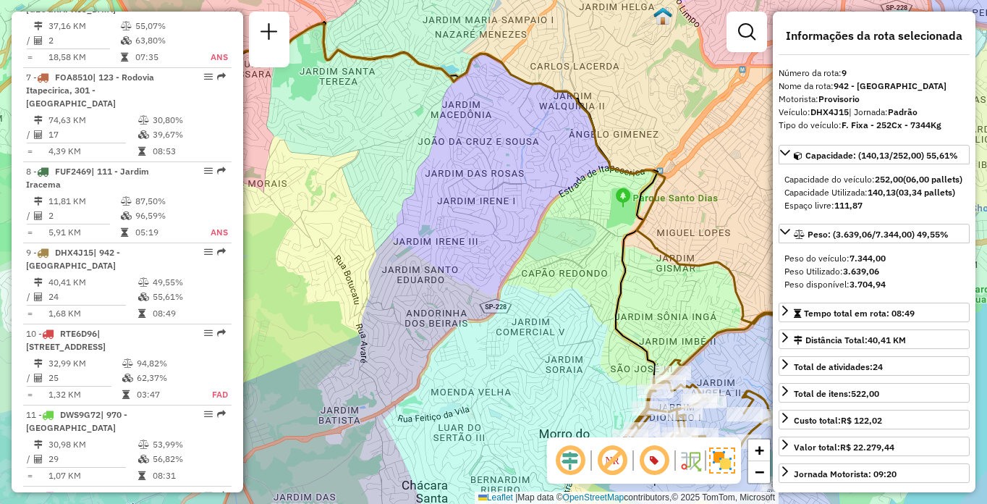
scroll to position [4972, 0]
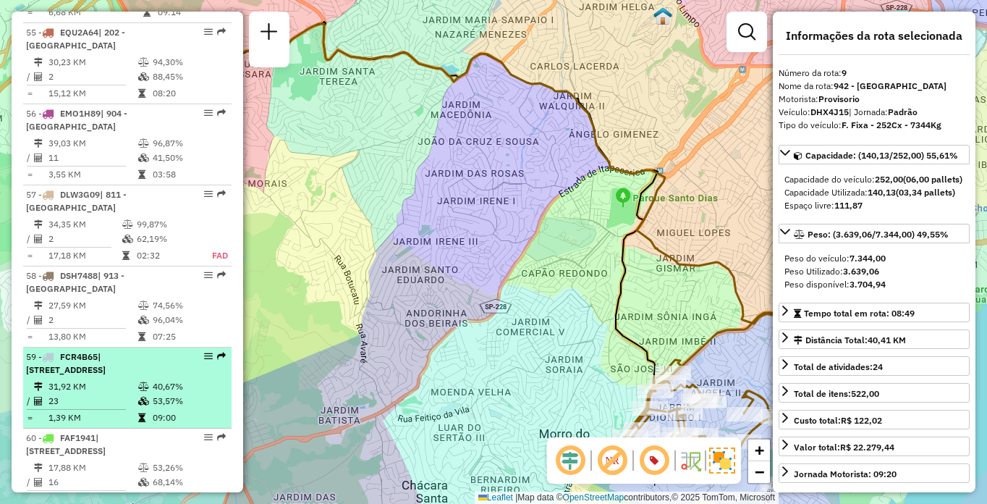
click at [129, 379] on td "31,92 KM" at bounding box center [93, 386] width 90 height 14
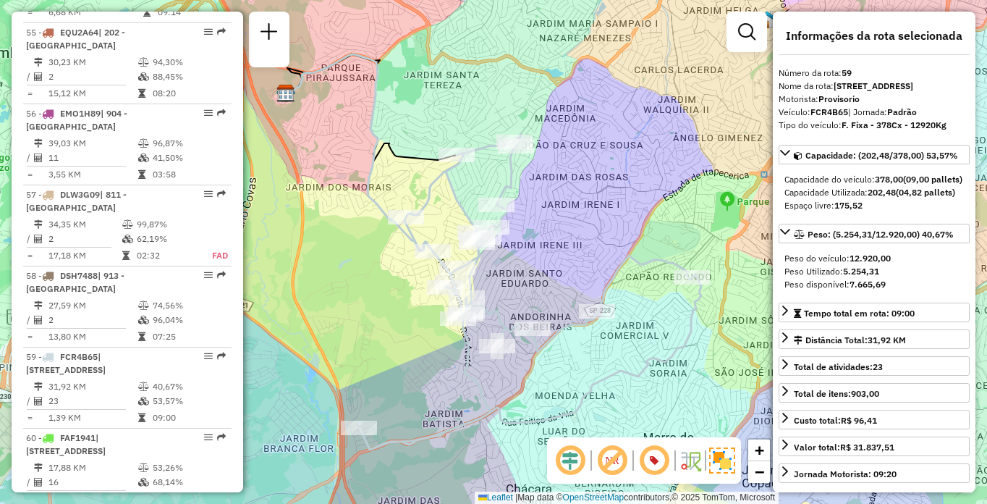
scroll to position [5737, 0]
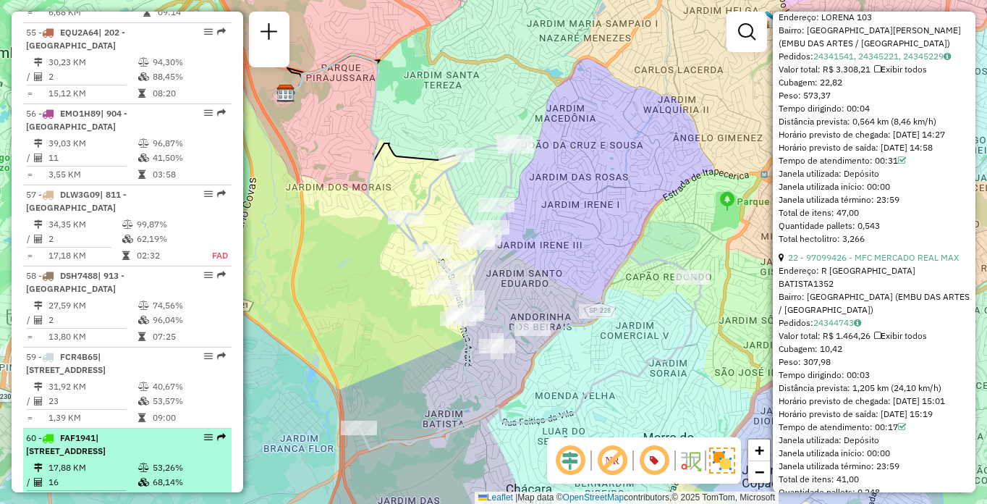
click at [85, 491] on td "1,12 KM" at bounding box center [93, 498] width 90 height 14
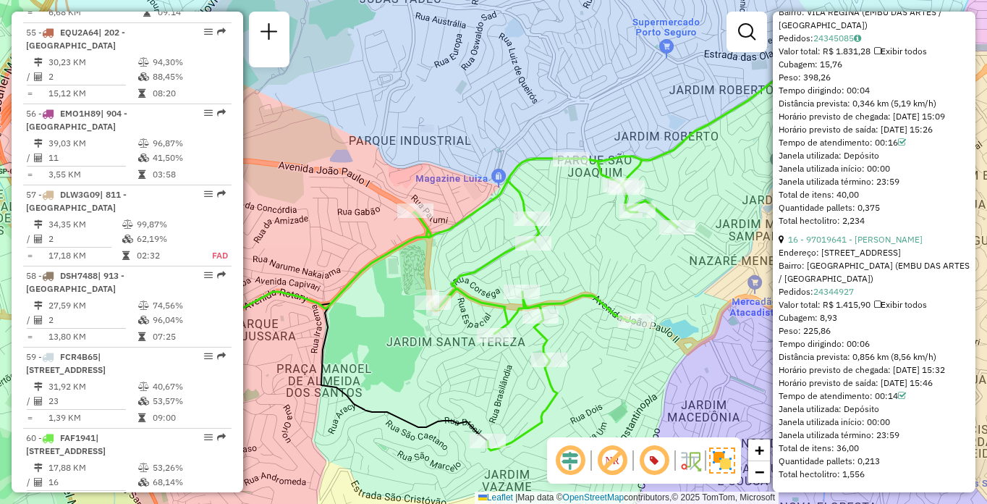
scroll to position [942, 0]
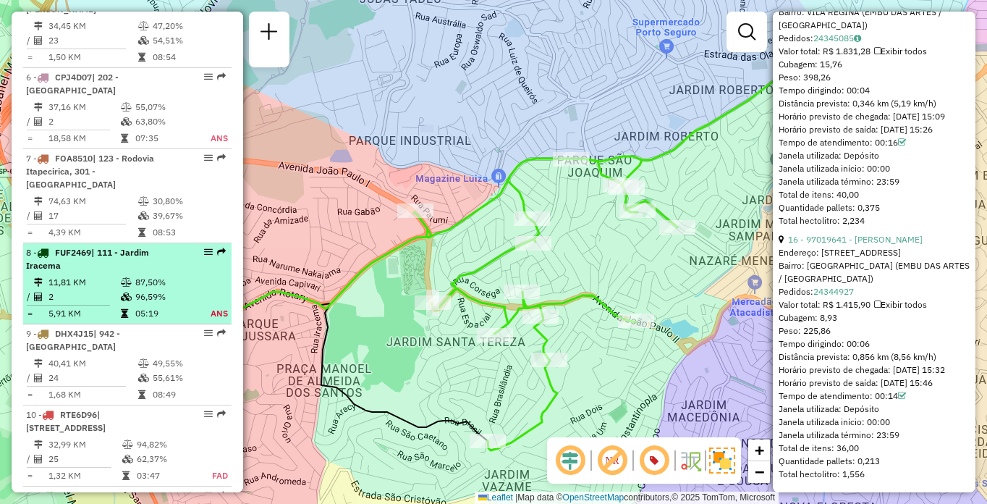
click at [109, 307] on td "5,91 KM" at bounding box center [84, 313] width 72 height 14
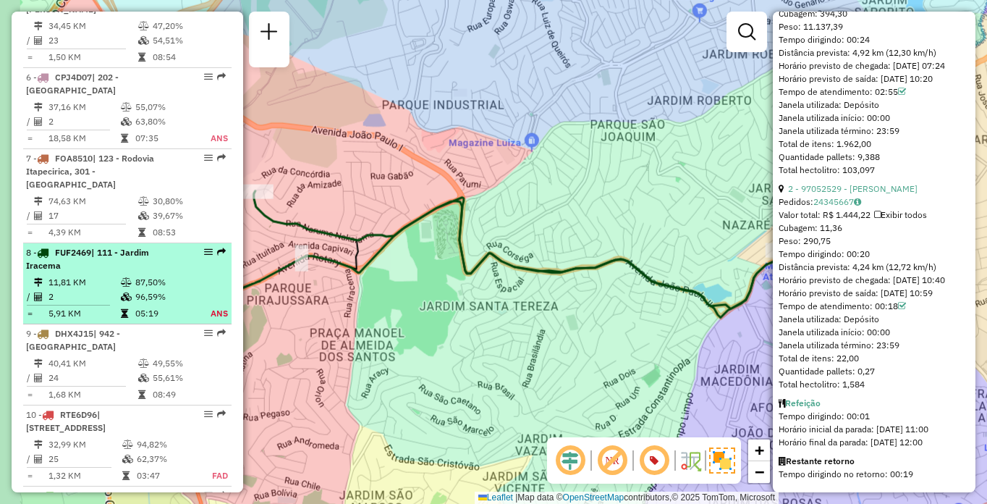
scroll to position [746, 0]
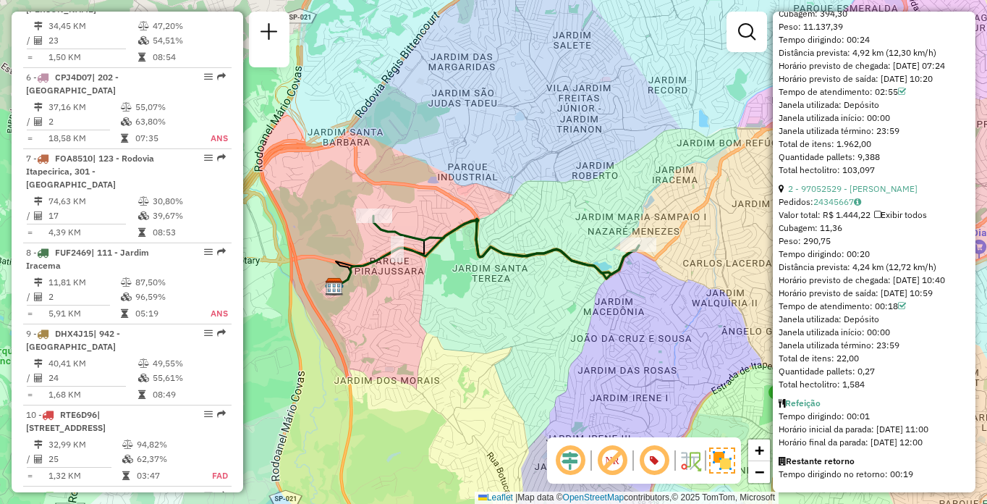
click at [3, 195] on div "Janela de atendimento Grade de atendimento Capacidade Transportadoras Veículos …" at bounding box center [493, 252] width 987 height 504
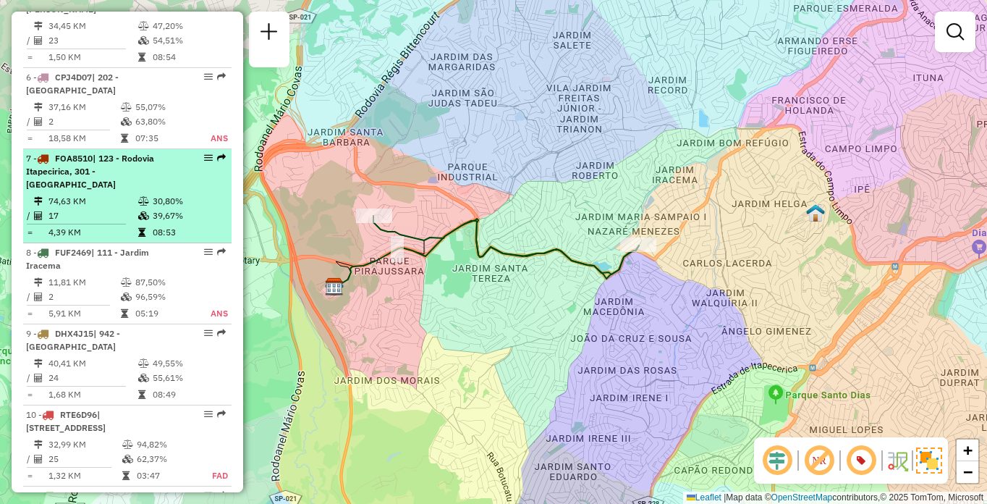
click at [67, 191] on li "7 - FOA8510 | 123 - [GEOGRAPHIC_DATA] Itapecirica, 301 - Itapecirica da Serra 7…" at bounding box center [127, 196] width 208 height 94
select select "**********"
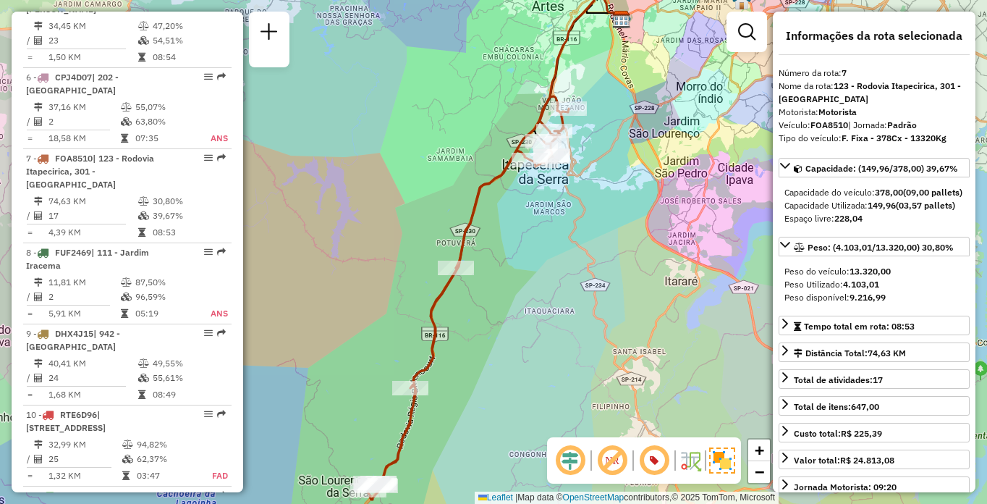
drag, startPoint x: 358, startPoint y: 331, endPoint x: 360, endPoint y: 316, distance: 16.1
click at [360, 316] on div "Janela de atendimento Grade de atendimento Capacidade Transportadoras Veículos …" at bounding box center [493, 252] width 987 height 504
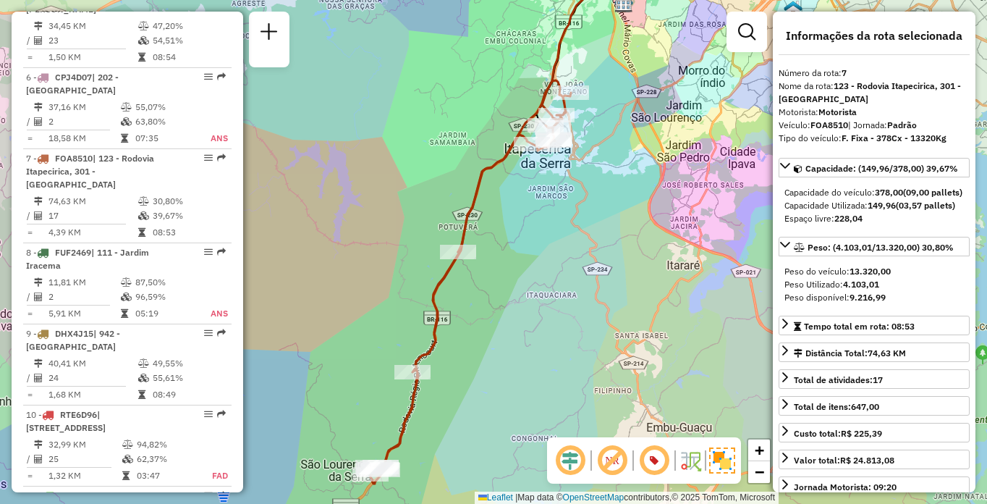
scroll to position [4648, 0]
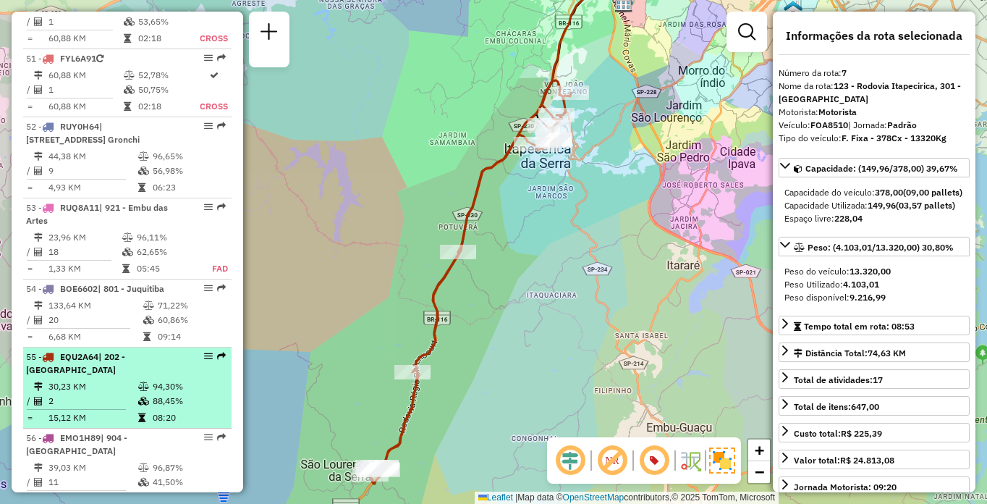
click at [113, 394] on td "2" at bounding box center [93, 401] width 90 height 14
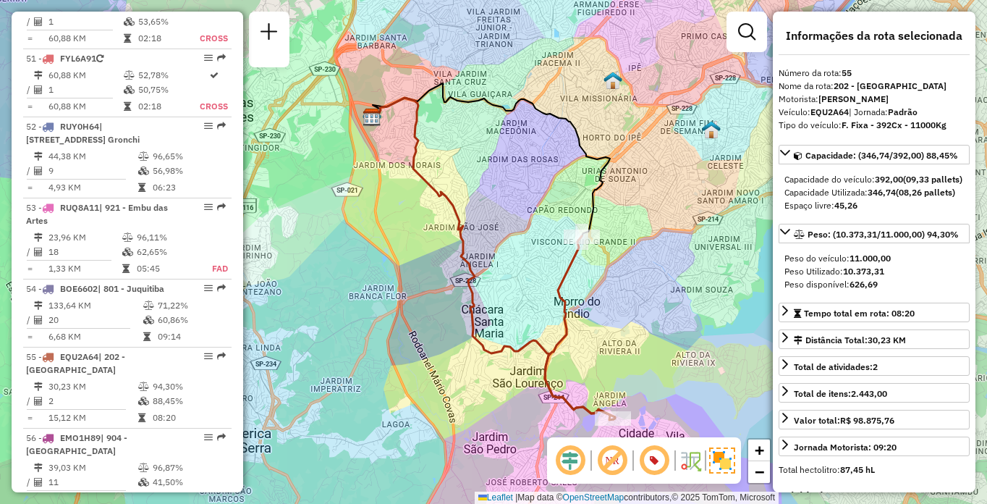
scroll to position [1442, 0]
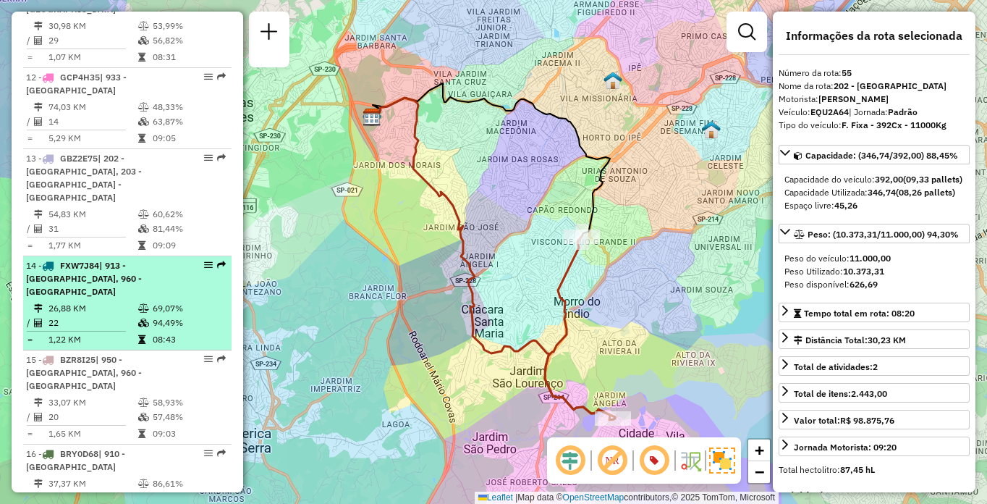
click at [135, 305] on table "26,88 KM 69,07% / 22 94,49% = 1,22 KM 08:43" at bounding box center [127, 324] width 203 height 46
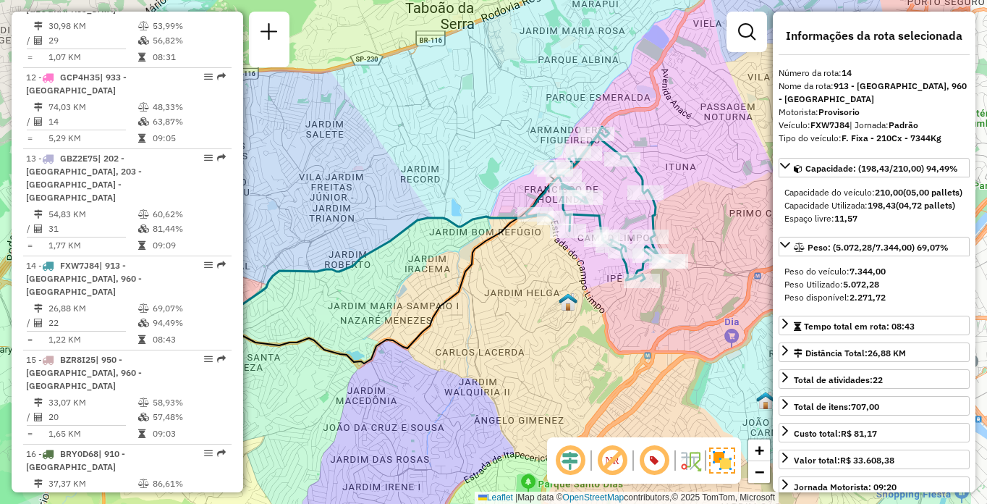
drag, startPoint x: 617, startPoint y: 128, endPoint x: 507, endPoint y: 130, distance: 109.3
click at [507, 130] on div "Janela de atendimento Grade de atendimento Capacidade Transportadoras Veículos …" at bounding box center [493, 252] width 987 height 504
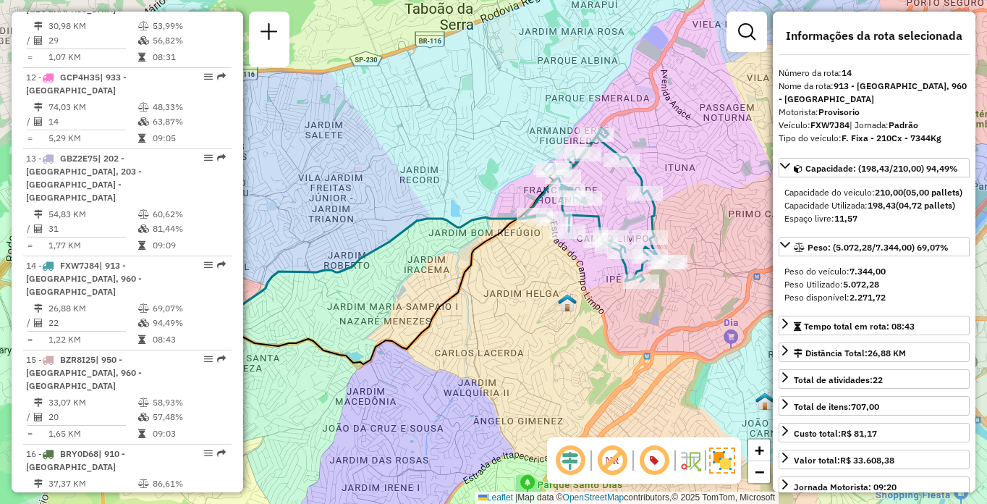
scroll to position [2427, 0]
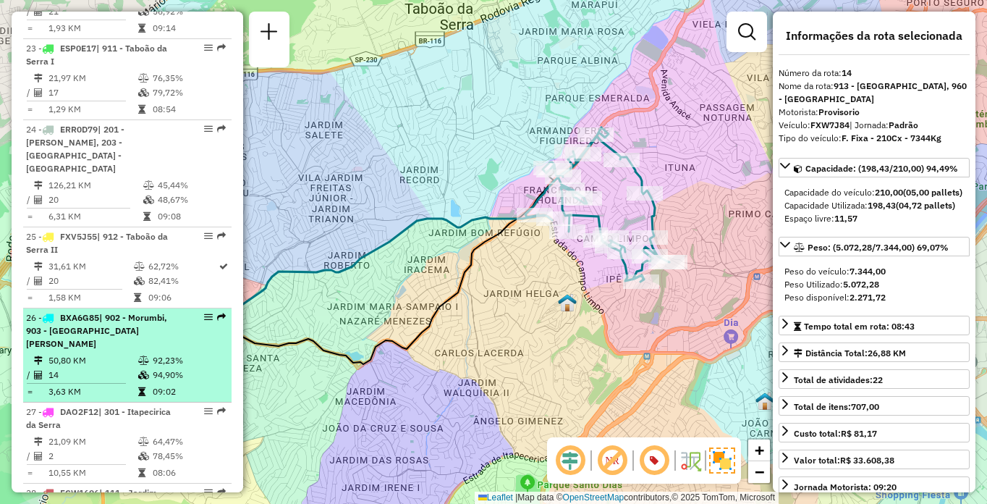
click at [131, 353] on td "50,80 KM" at bounding box center [93, 360] width 90 height 14
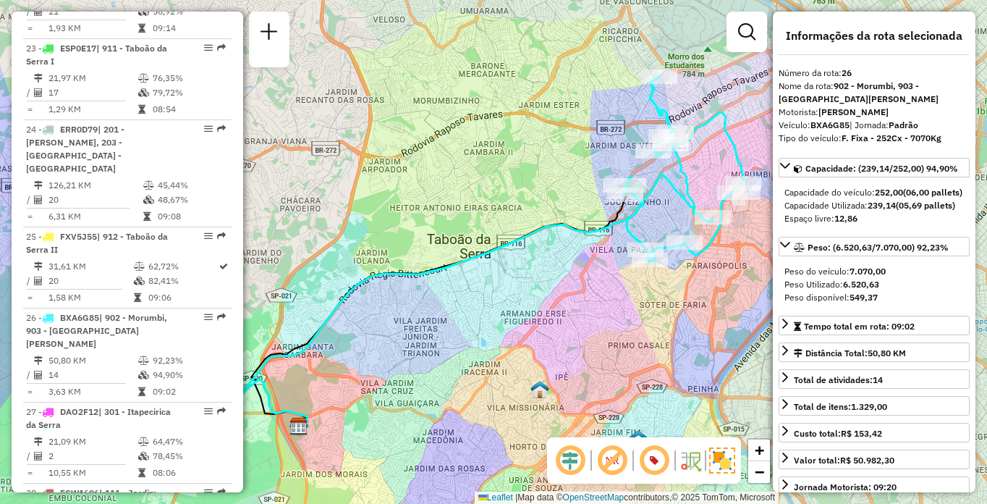
scroll to position [942, 0]
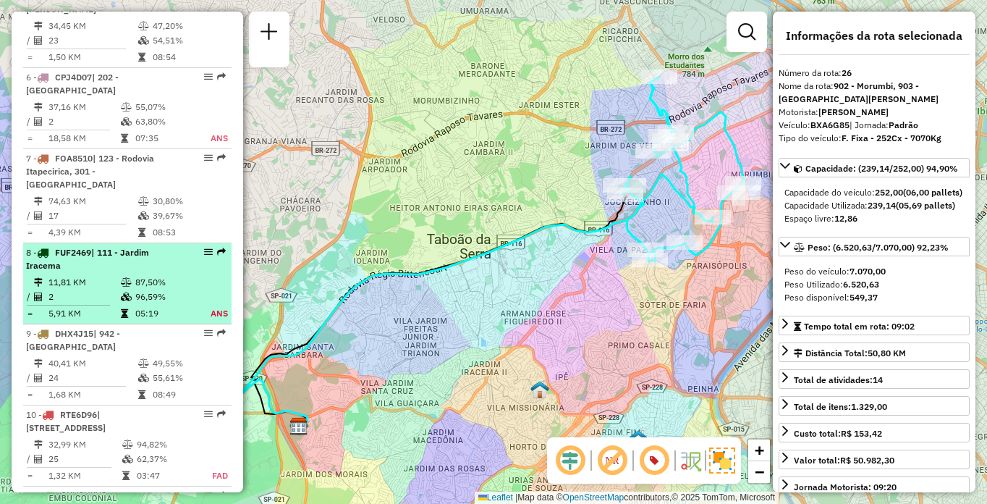
click at [141, 262] on div "8 - FUF2469 | 111 - [GEOGRAPHIC_DATA]" at bounding box center [102, 259] width 153 height 26
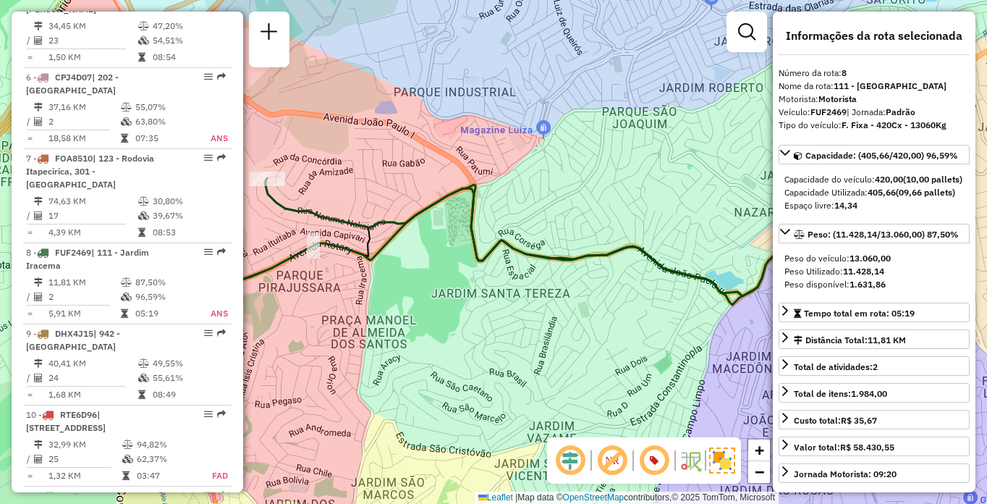
scroll to position [1685, 0]
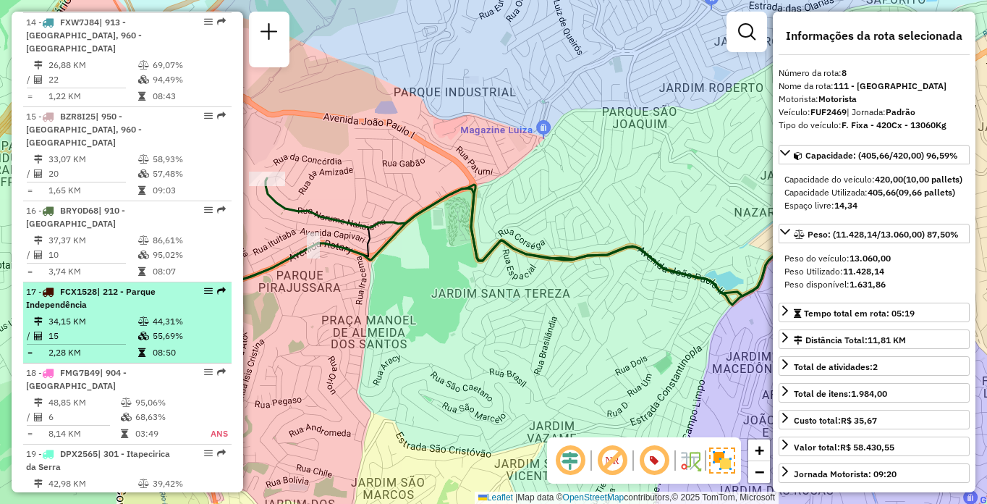
click at [75, 329] on td "15" at bounding box center [93, 336] width 90 height 14
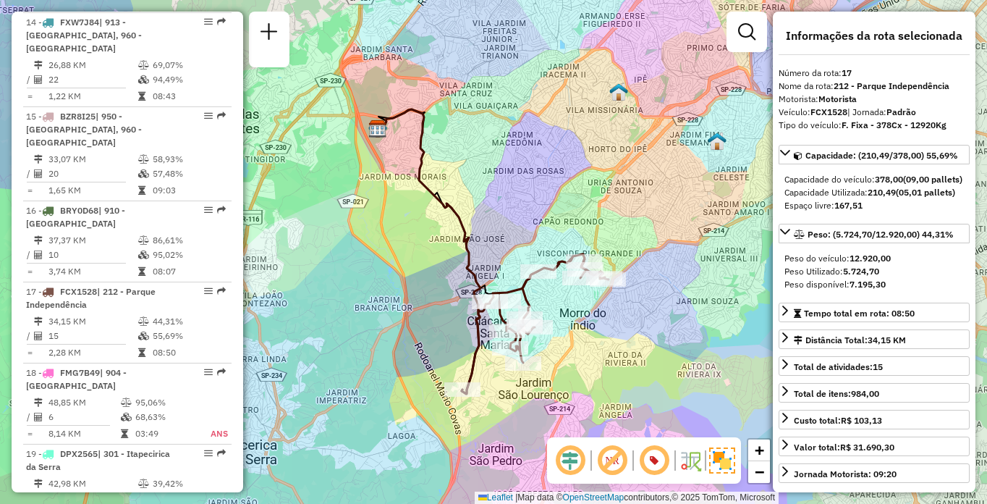
scroll to position [2090, 0]
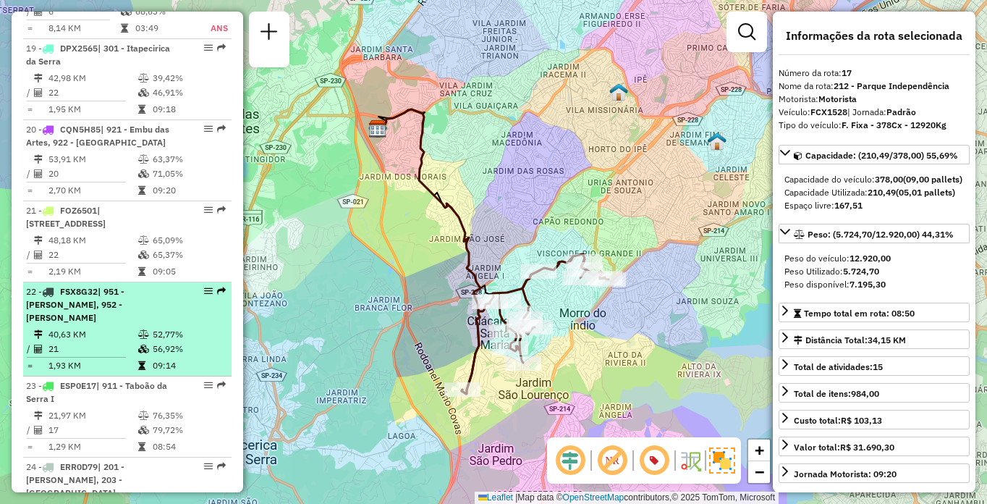
click at [146, 345] on icon at bounding box center [143, 349] width 11 height 9
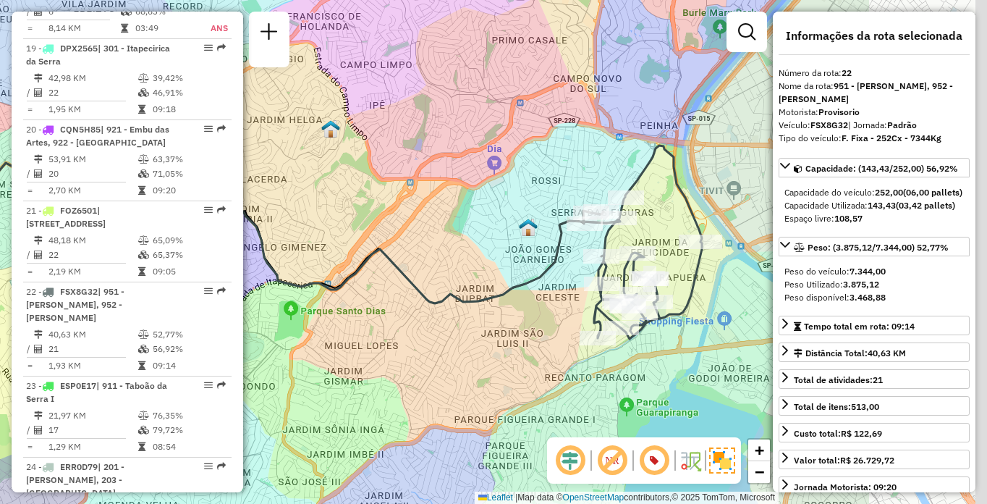
drag, startPoint x: 656, startPoint y: 248, endPoint x: 439, endPoint y: 233, distance: 217.7
click at [439, 233] on div "Janela de atendimento Grade de atendimento Capacidade Transportadoras Veículos …" at bounding box center [493, 252] width 987 height 504
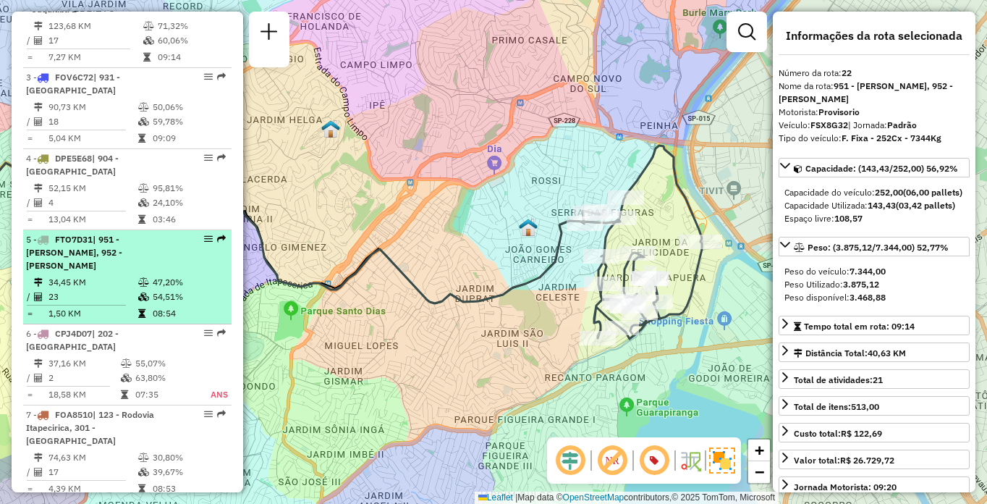
click at [174, 285] on td "47,20%" at bounding box center [188, 282] width 73 height 14
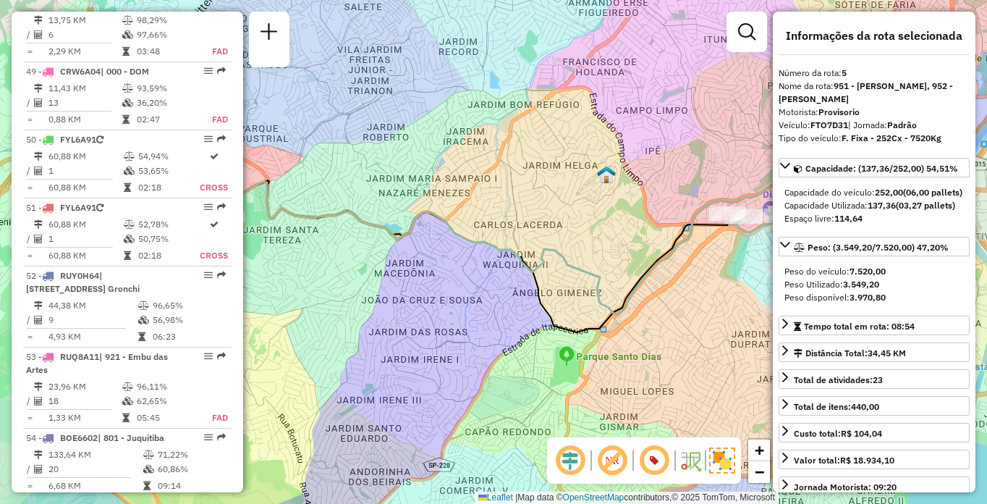
scroll to position [1928, 0]
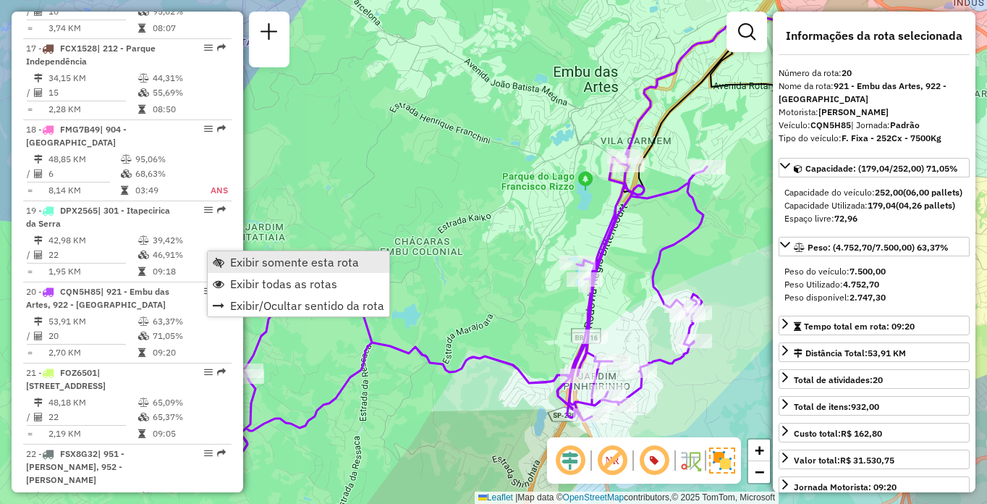
click at [267, 258] on span "Exibir somente esta rota" at bounding box center [294, 262] width 129 height 12
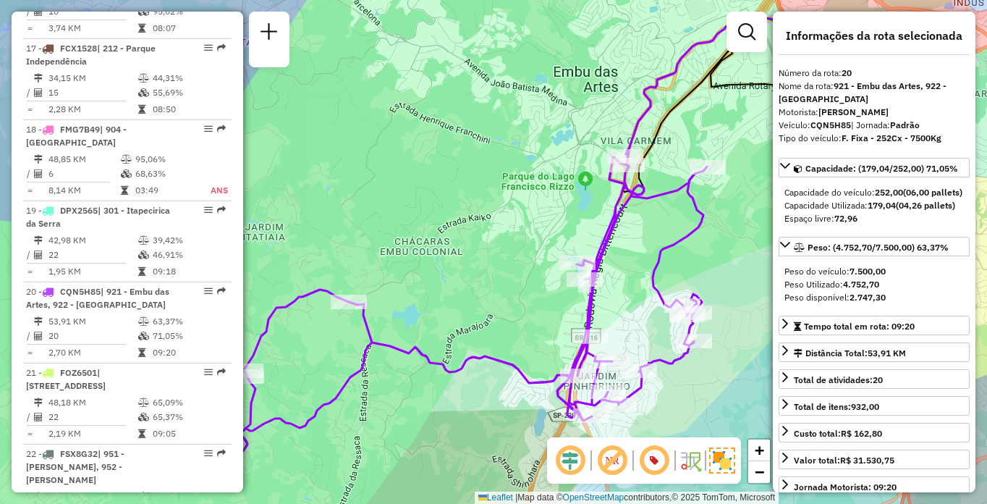
scroll to position [1442, 0]
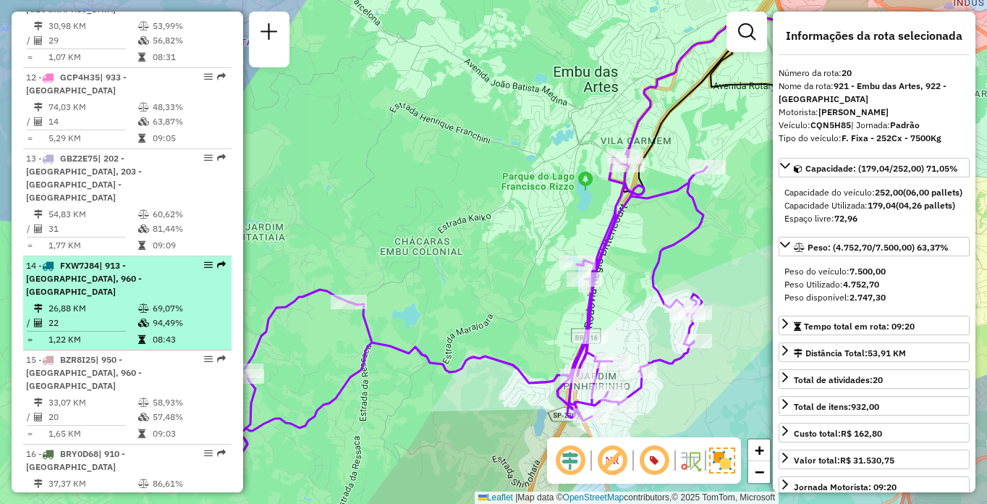
click at [92, 301] on td "26,88 KM" at bounding box center [93, 308] width 90 height 14
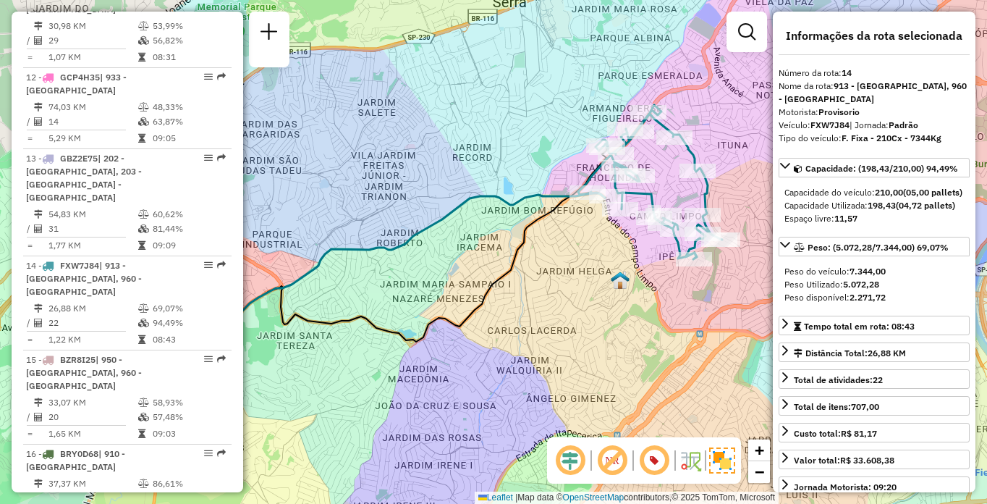
drag, startPoint x: 664, startPoint y: 309, endPoint x: 656, endPoint y: 269, distance: 40.7
click at [594, 287] on div "Janela de atendimento Grade de atendimento Capacidade Transportadoras Veículos …" at bounding box center [493, 252] width 987 height 504
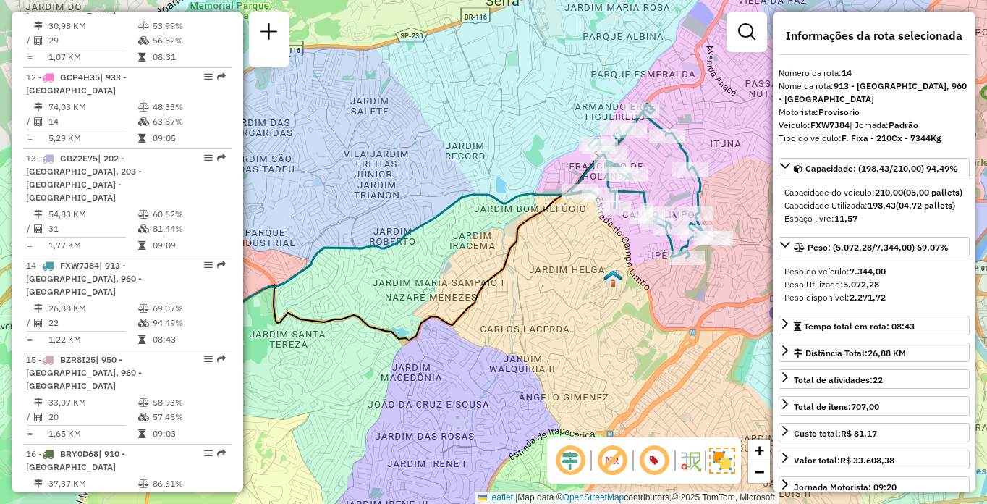
scroll to position [2090, 0]
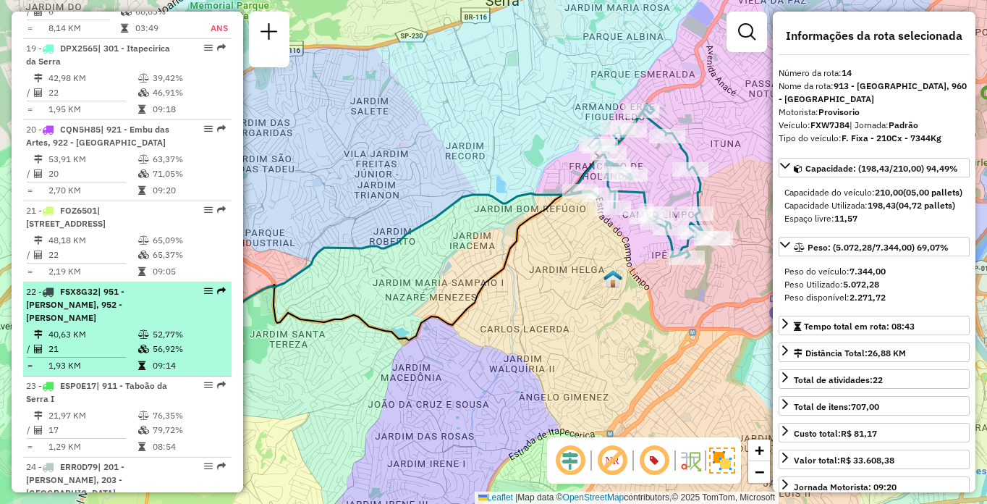
click at [124, 286] on span "| 951 - [PERSON_NAME], 952 - [PERSON_NAME]" at bounding box center [75, 304] width 98 height 37
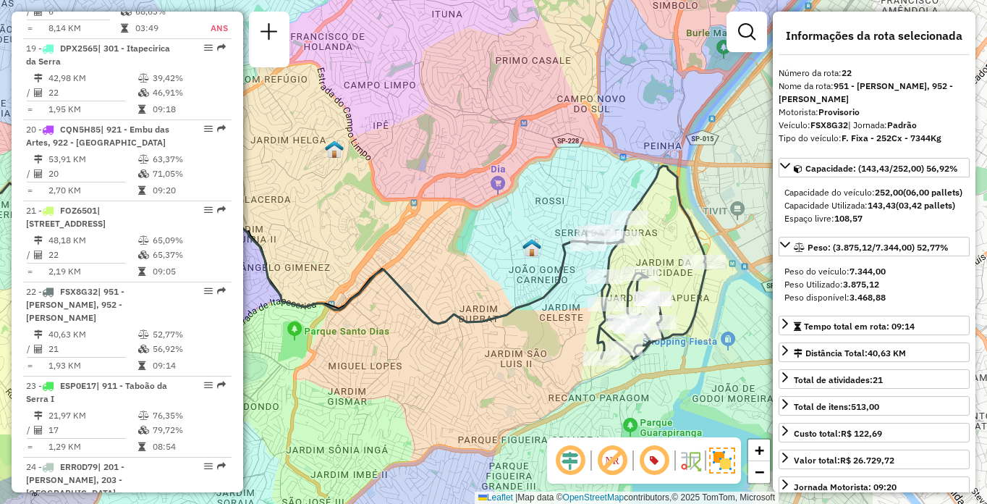
drag, startPoint x: 637, startPoint y: 234, endPoint x: 422, endPoint y: 239, distance: 215.0
click at [422, 239] on div "Janela de atendimento Grade de atendimento Capacidade Transportadoras Veículos …" at bounding box center [493, 252] width 987 height 504
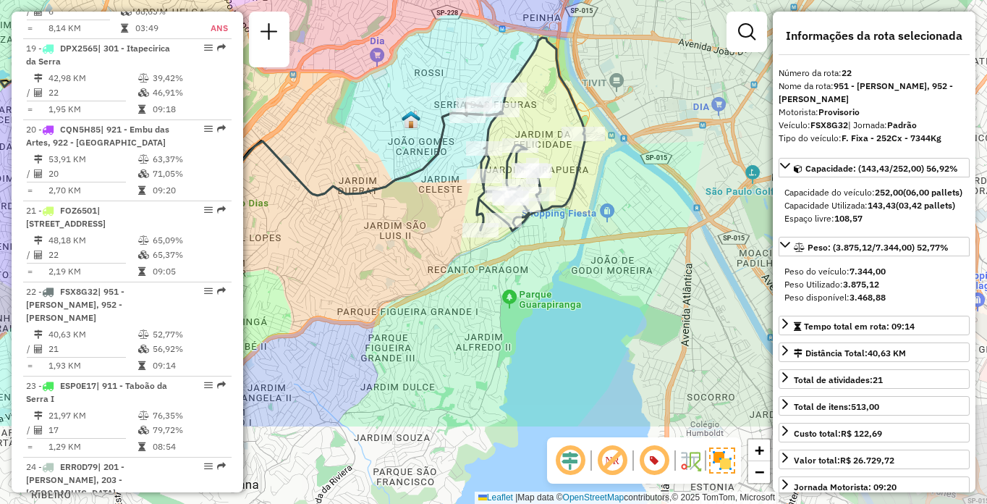
drag, startPoint x: 448, startPoint y: 253, endPoint x: 326, endPoint y: 123, distance: 177.7
click at [326, 123] on div "Janela de atendimento Grade de atendimento Capacidade Transportadoras Veículos …" at bounding box center [493, 252] width 987 height 504
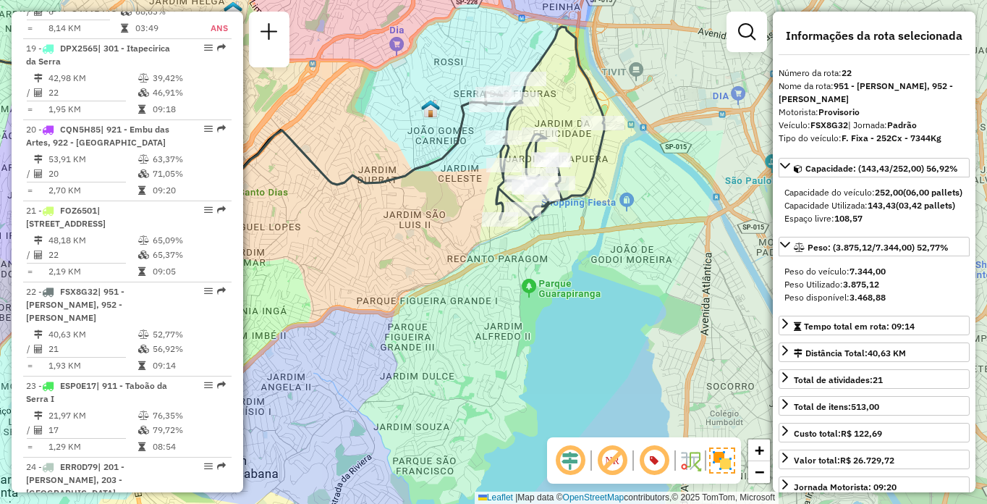
drag, startPoint x: 528, startPoint y: 114, endPoint x: 555, endPoint y: 103, distance: 28.9
click at [555, 103] on div "Janela de atendimento Grade de atendimento Capacidade Transportadoras Veículos …" at bounding box center [493, 252] width 987 height 504
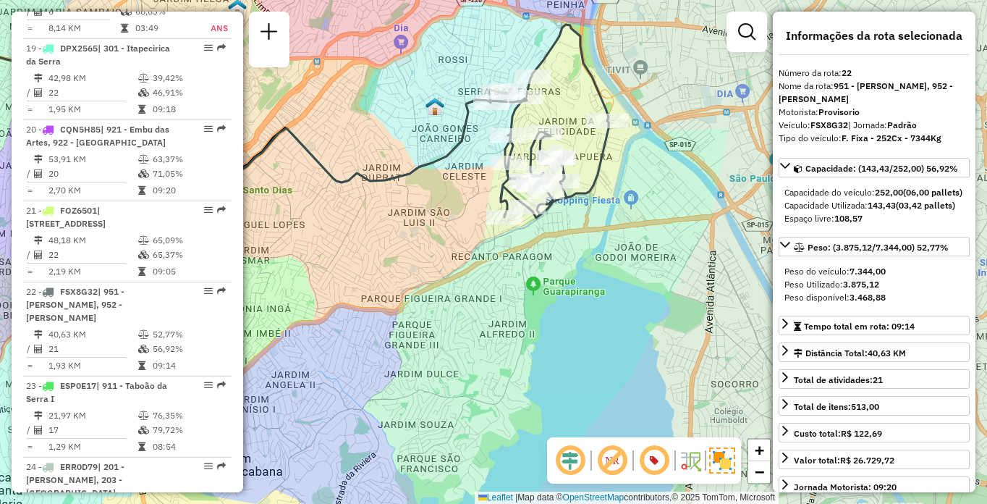
scroll to position [4891, 0]
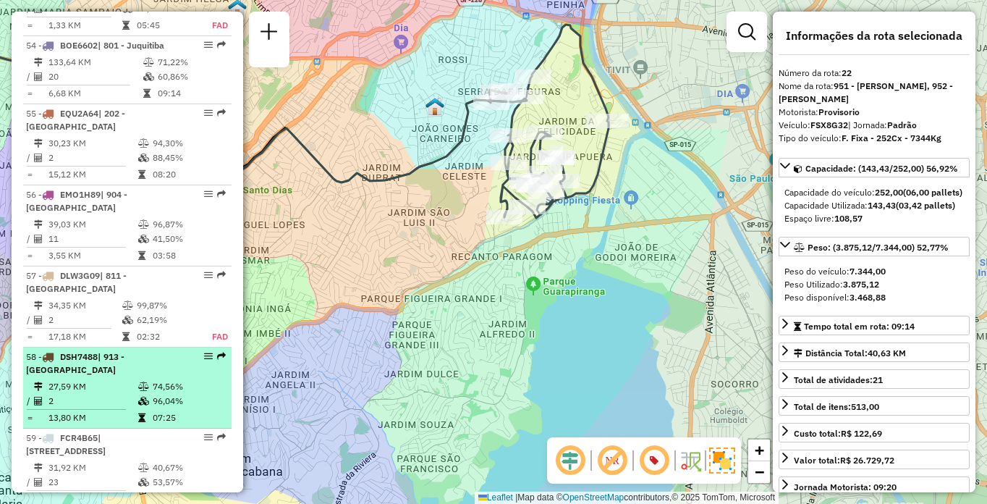
click at [64, 350] on div "58 - DSH7488 | 913 - [GEOGRAPHIC_DATA]" at bounding box center [102, 363] width 153 height 26
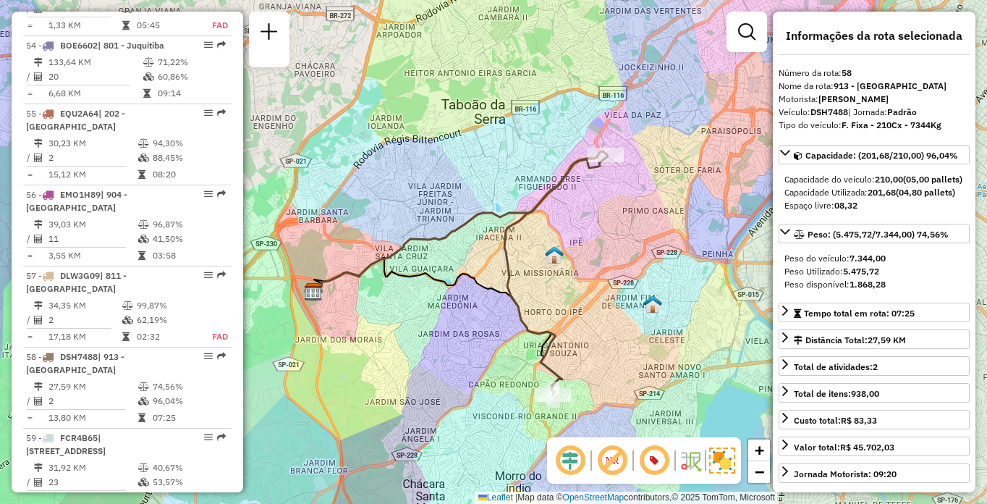
scroll to position [3235, 0]
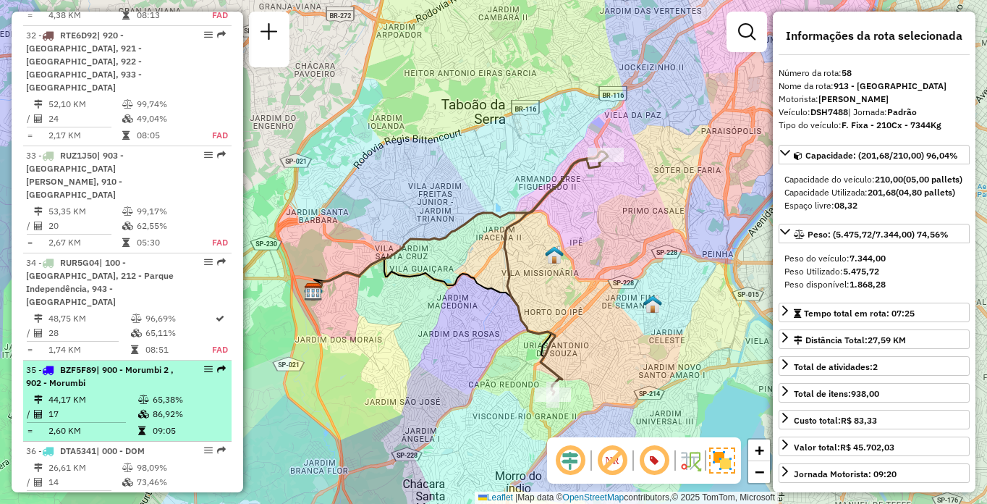
click at [122, 363] on div "35 - BZF5F89 | 900 - Morumbi 2 , 902 - Morumbi" at bounding box center [102, 376] width 153 height 26
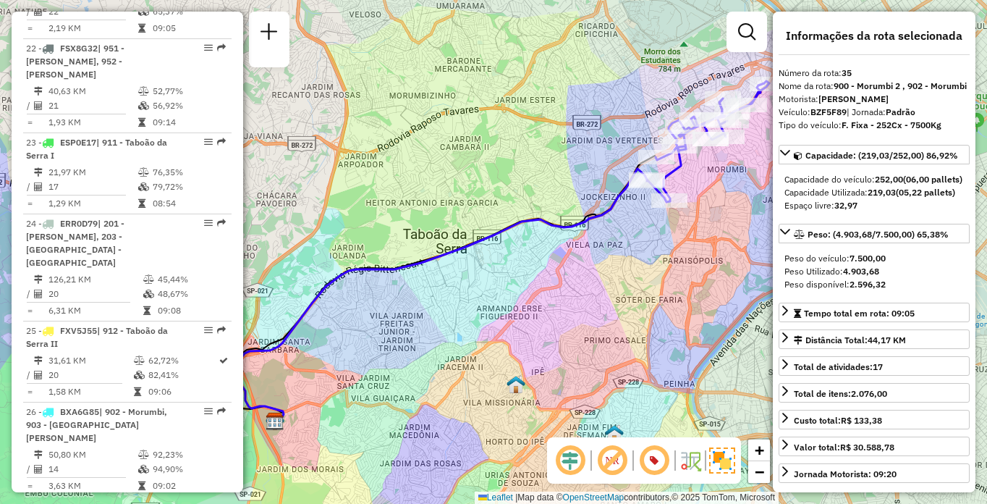
scroll to position [1604, 0]
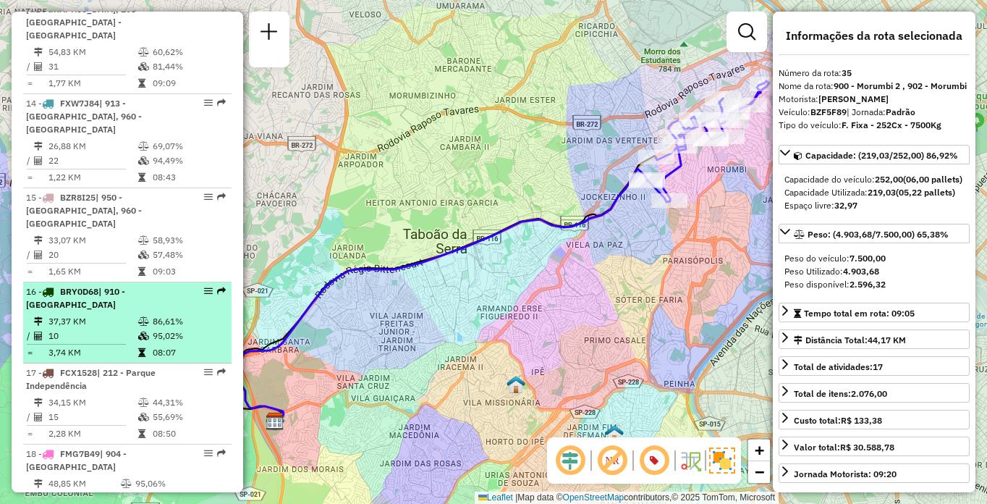
click at [45, 329] on td at bounding box center [40, 336] width 14 height 14
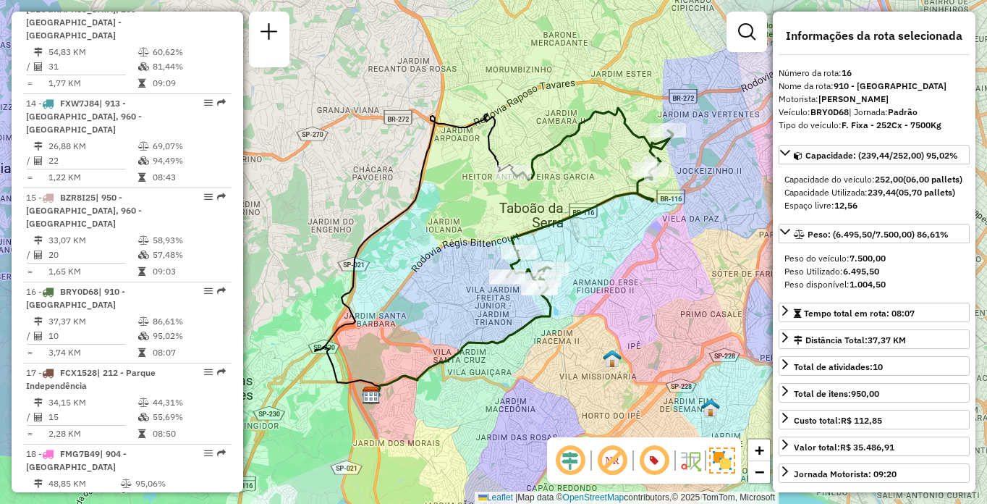
scroll to position [1860, 0]
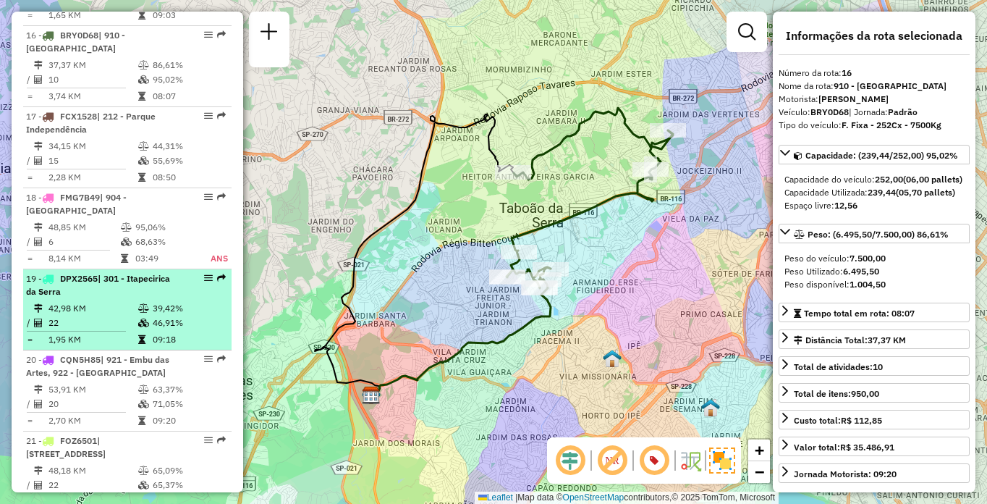
click at [62, 301] on td "42,98 KM" at bounding box center [93, 308] width 90 height 14
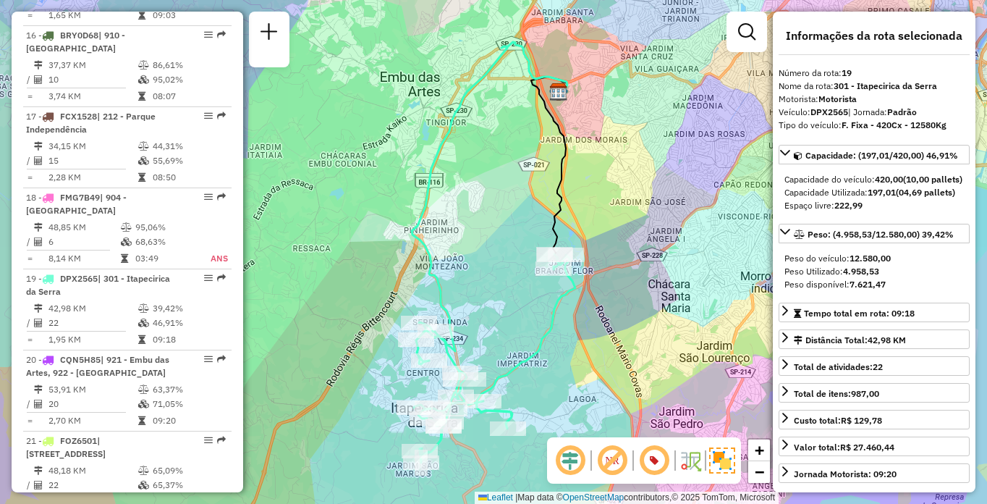
scroll to position [2252, 0]
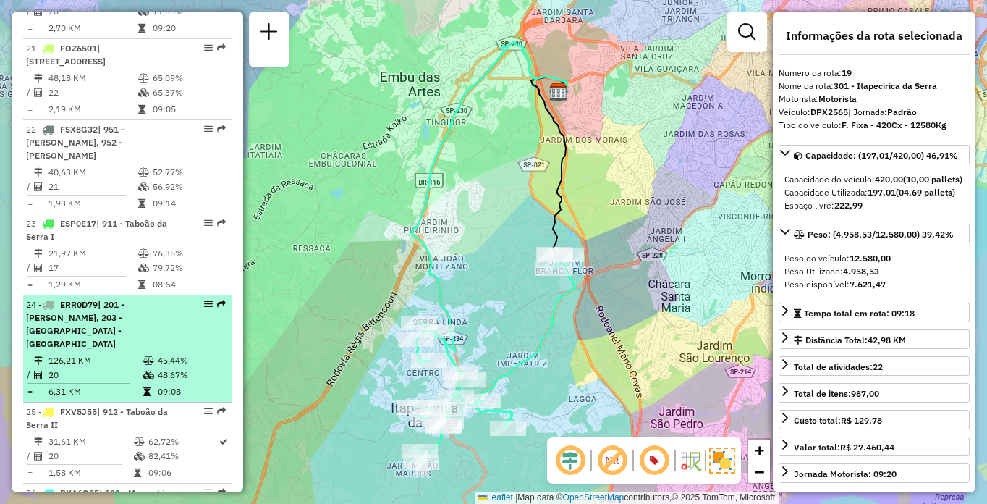
click at [64, 382] on td at bounding box center [84, 383] width 117 height 2
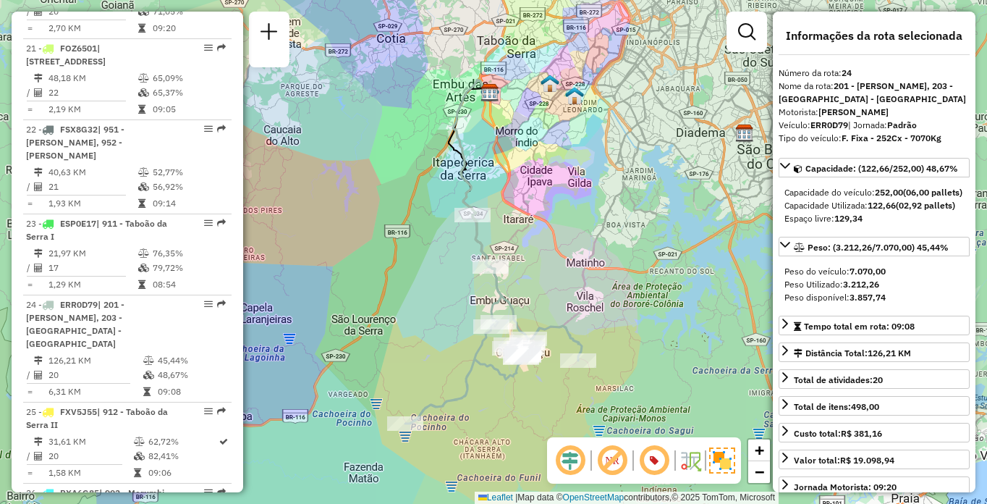
scroll to position [942, 0]
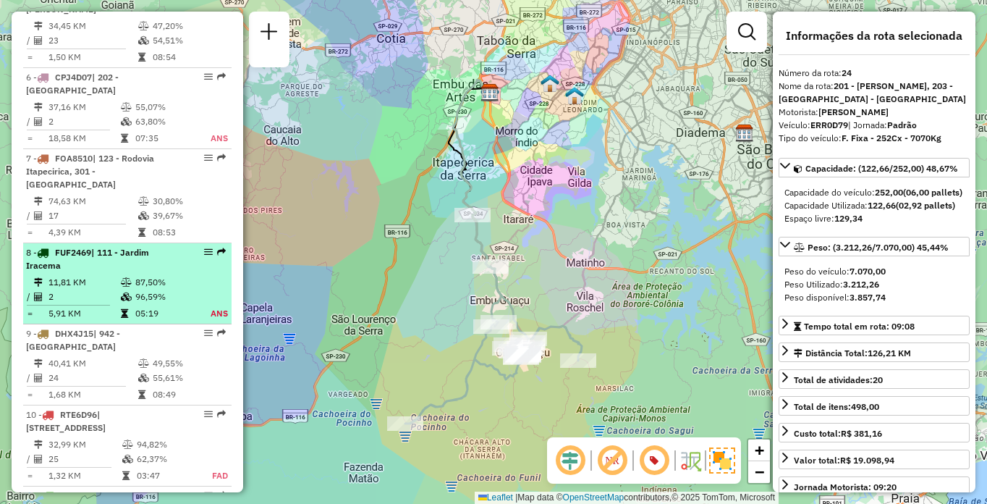
click at [190, 278] on td "87,50%" at bounding box center [164, 282] width 59 height 14
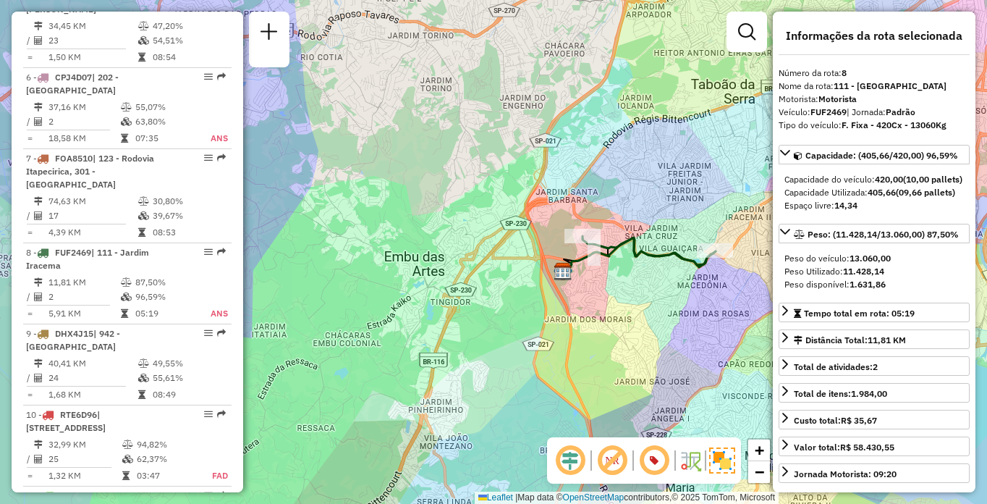
scroll to position [5066, 0]
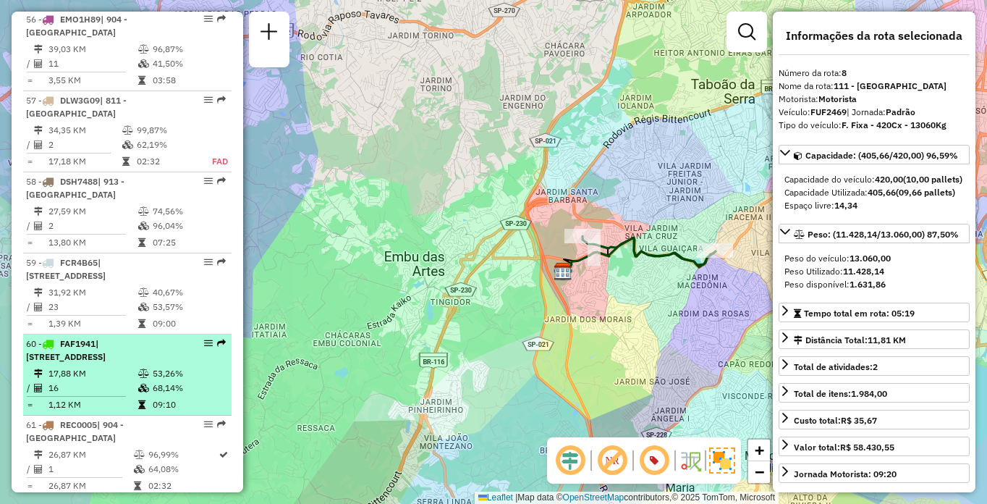
click at [101, 397] on td "1,12 KM" at bounding box center [93, 404] width 90 height 14
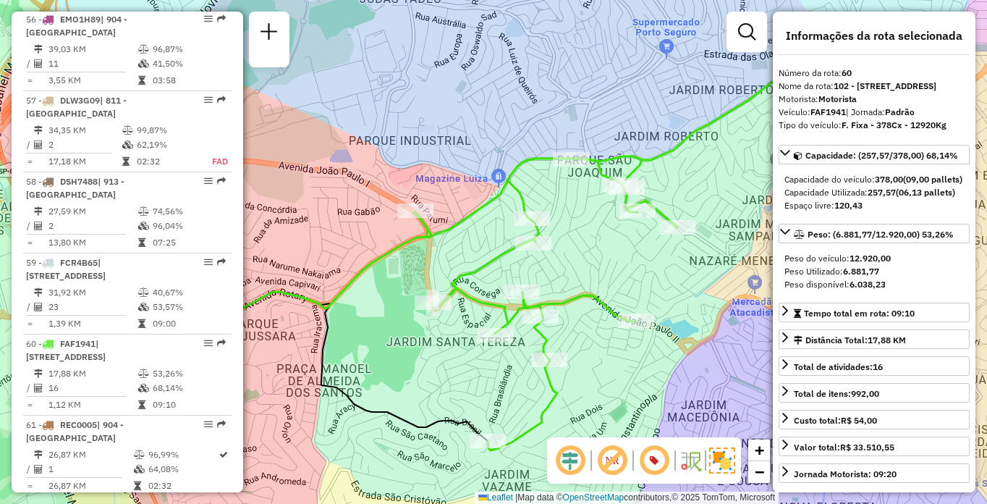
scroll to position [1604, 0]
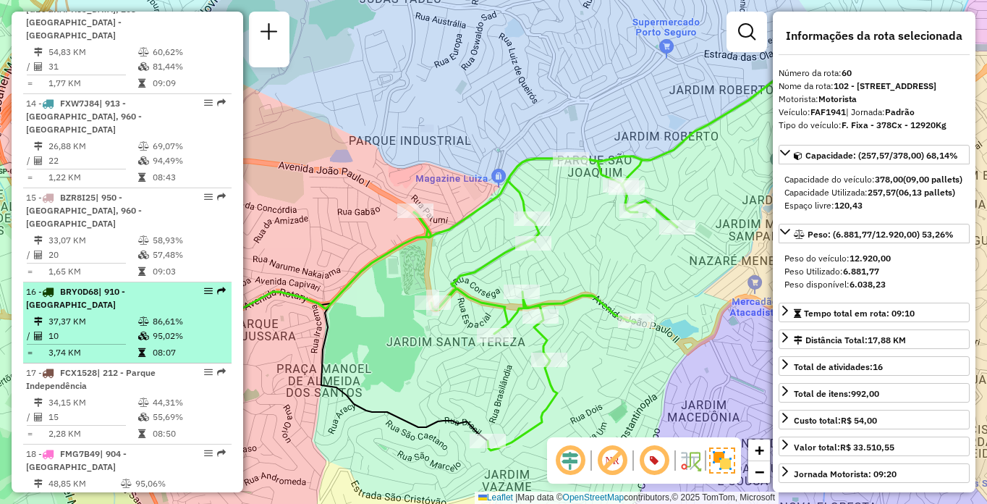
click at [133, 314] on td "37,37 KM" at bounding box center [93, 321] width 90 height 14
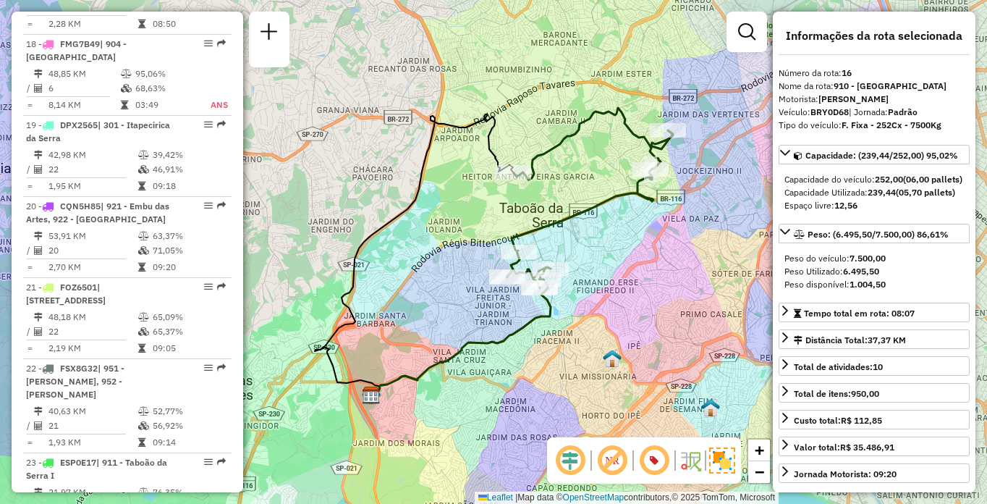
scroll to position [2086, 0]
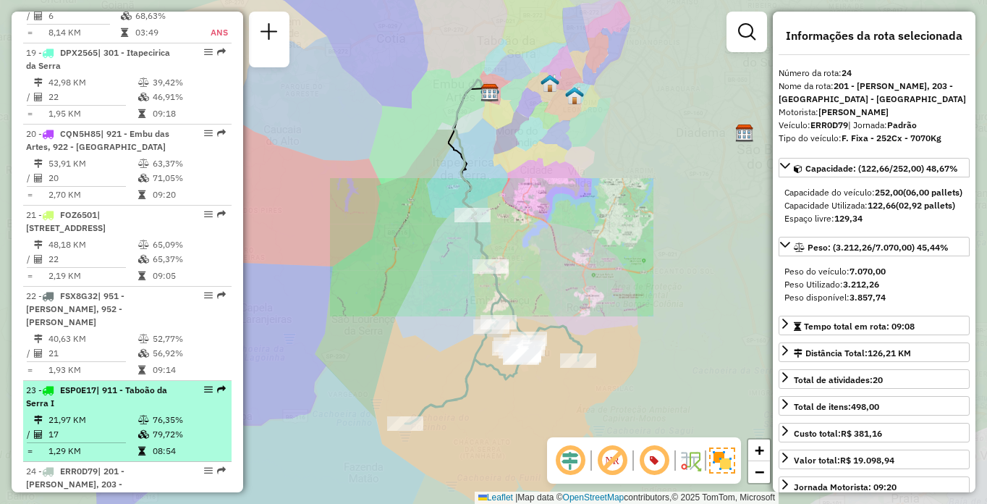
click at [144, 430] on icon at bounding box center [143, 434] width 11 height 9
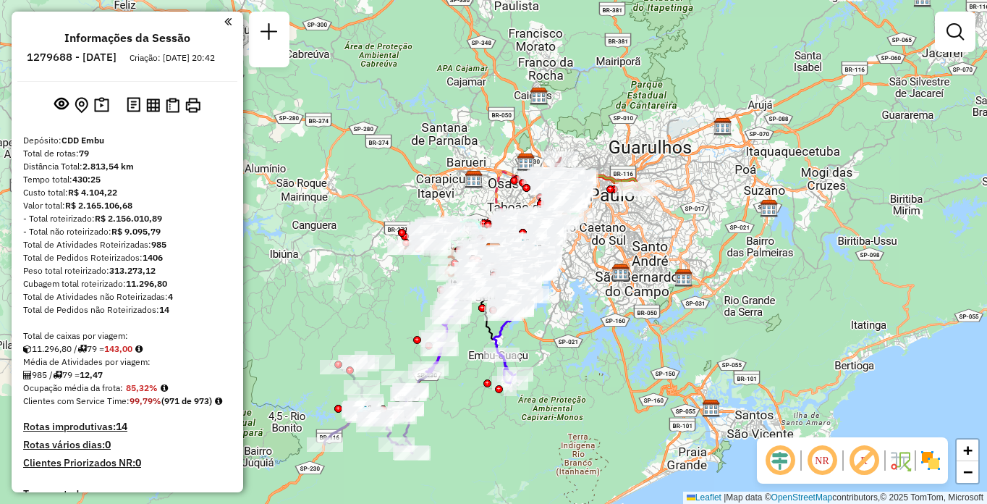
click at [853, 460] on em at bounding box center [864, 460] width 35 height 35
click at [824, 460] on em at bounding box center [822, 460] width 35 height 35
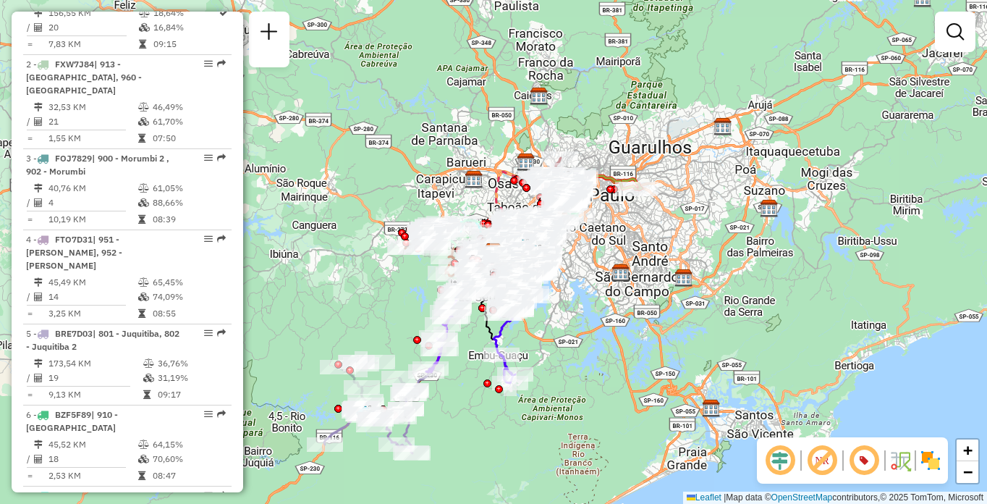
scroll to position [2388, 0]
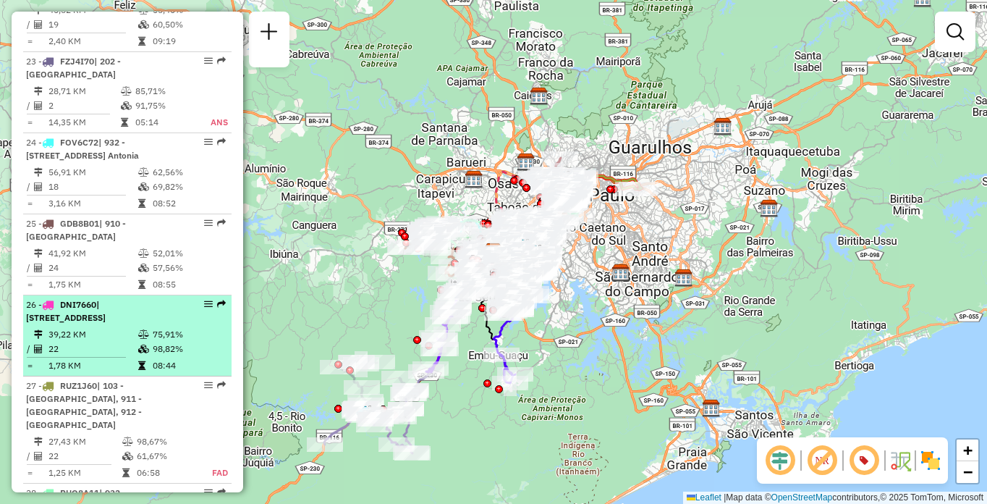
select select "**********"
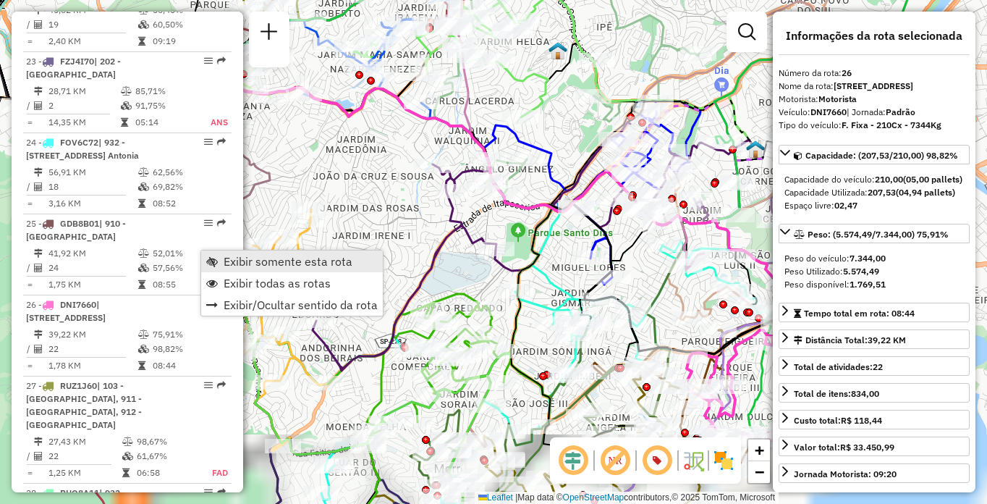
click at [223, 258] on link "Exibir somente esta rota" at bounding box center [292, 261] width 182 height 22
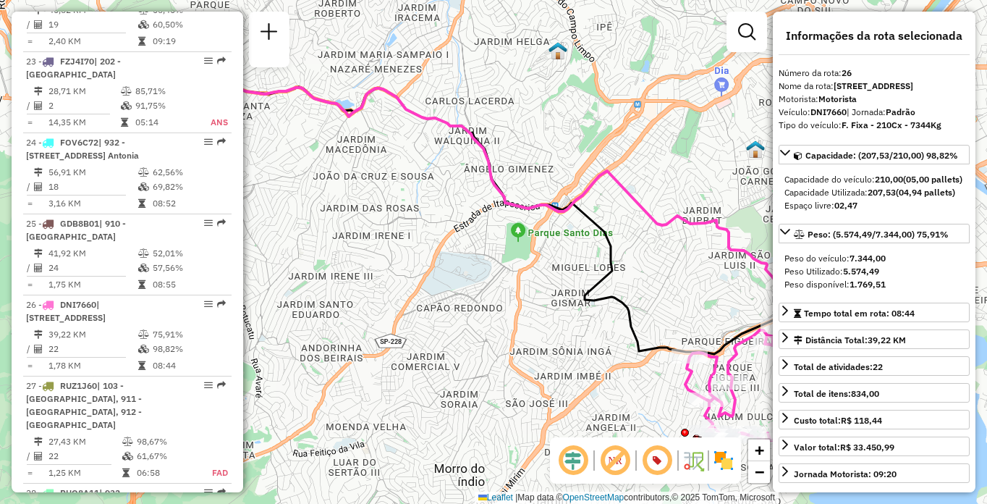
click at [724, 460] on img at bounding box center [723, 460] width 23 height 23
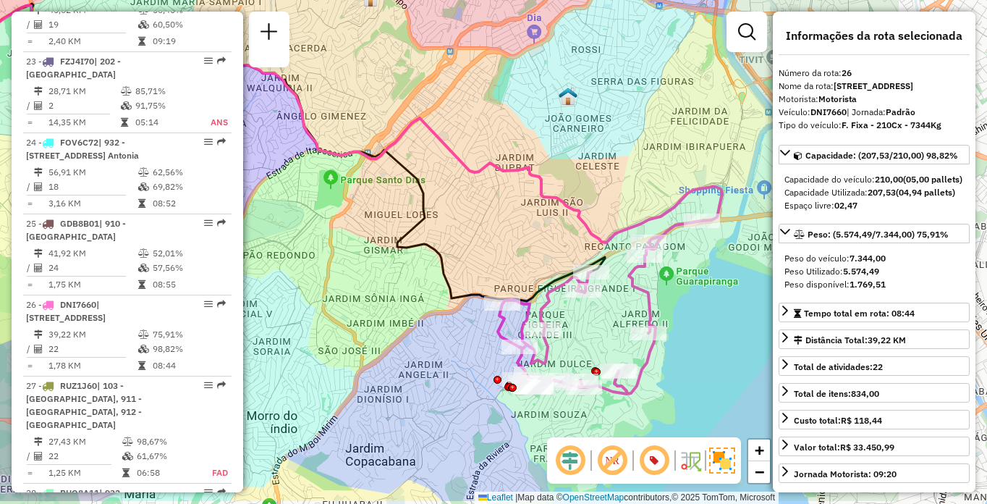
drag, startPoint x: 688, startPoint y: 321, endPoint x: 501, endPoint y: 268, distance: 194.8
click at [501, 268] on div "Janela de atendimento Grade de atendimento Capacidade Transportadoras Veículos …" at bounding box center [493, 252] width 987 height 504
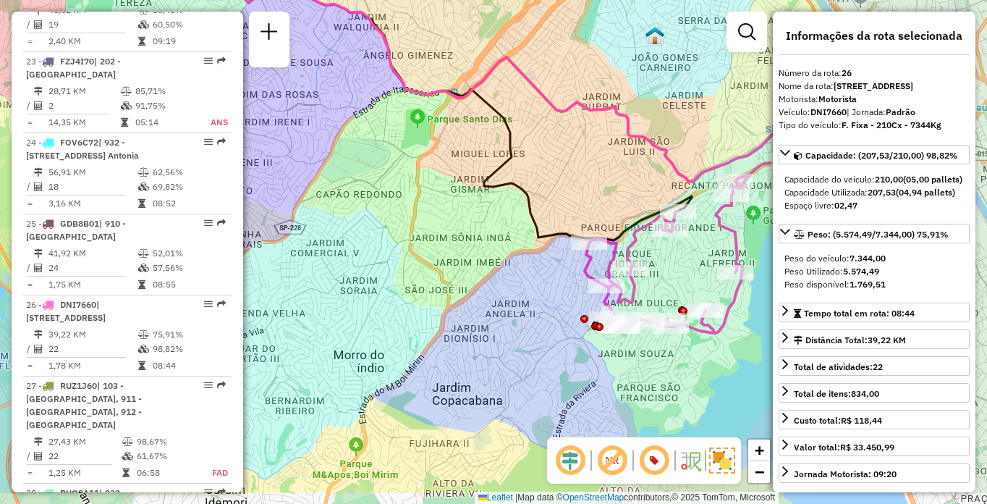
drag, startPoint x: 460, startPoint y: 368, endPoint x: 549, endPoint y: 309, distance: 106.4
click at [549, 309] on div "Janela de atendimento Grade de atendimento Capacidade Transportadoras Veículos …" at bounding box center [493, 252] width 987 height 504
